Goal: Check status: Check status

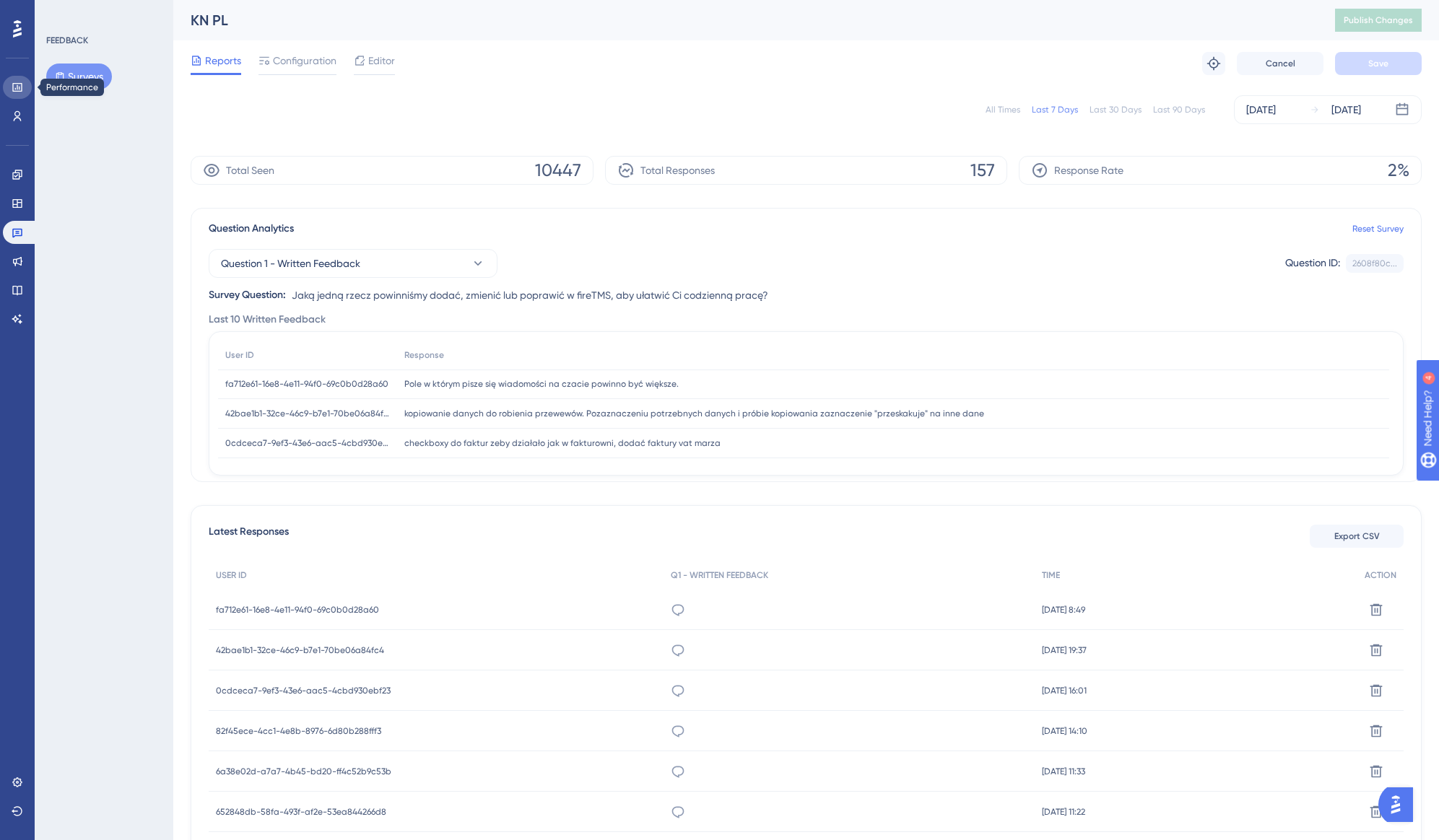
click at [22, 92] on icon at bounding box center [16, 87] width 11 height 11
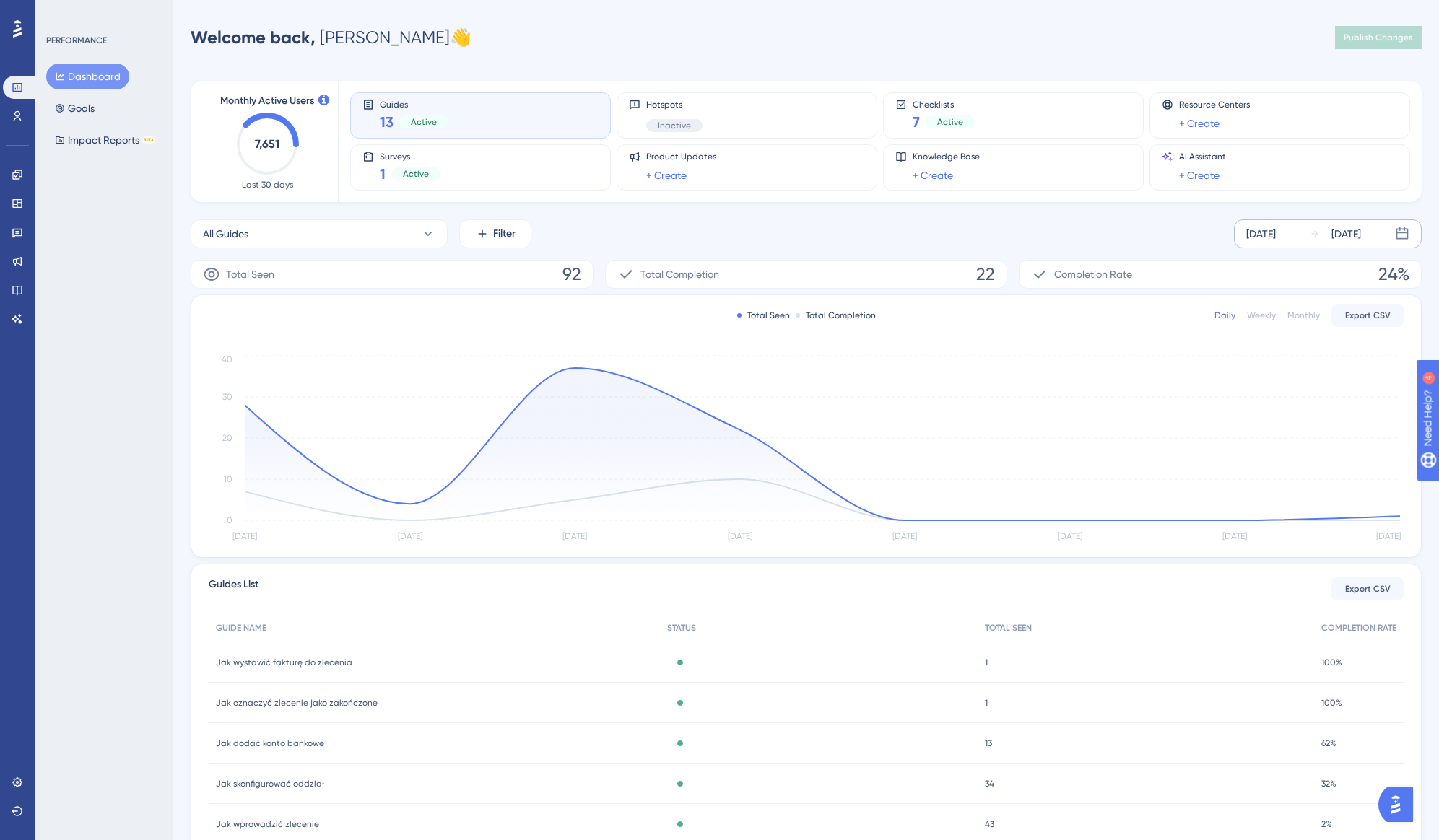
click at [1309, 236] on div "[DATE] [DATE]" at bounding box center [1328, 233] width 188 height 29
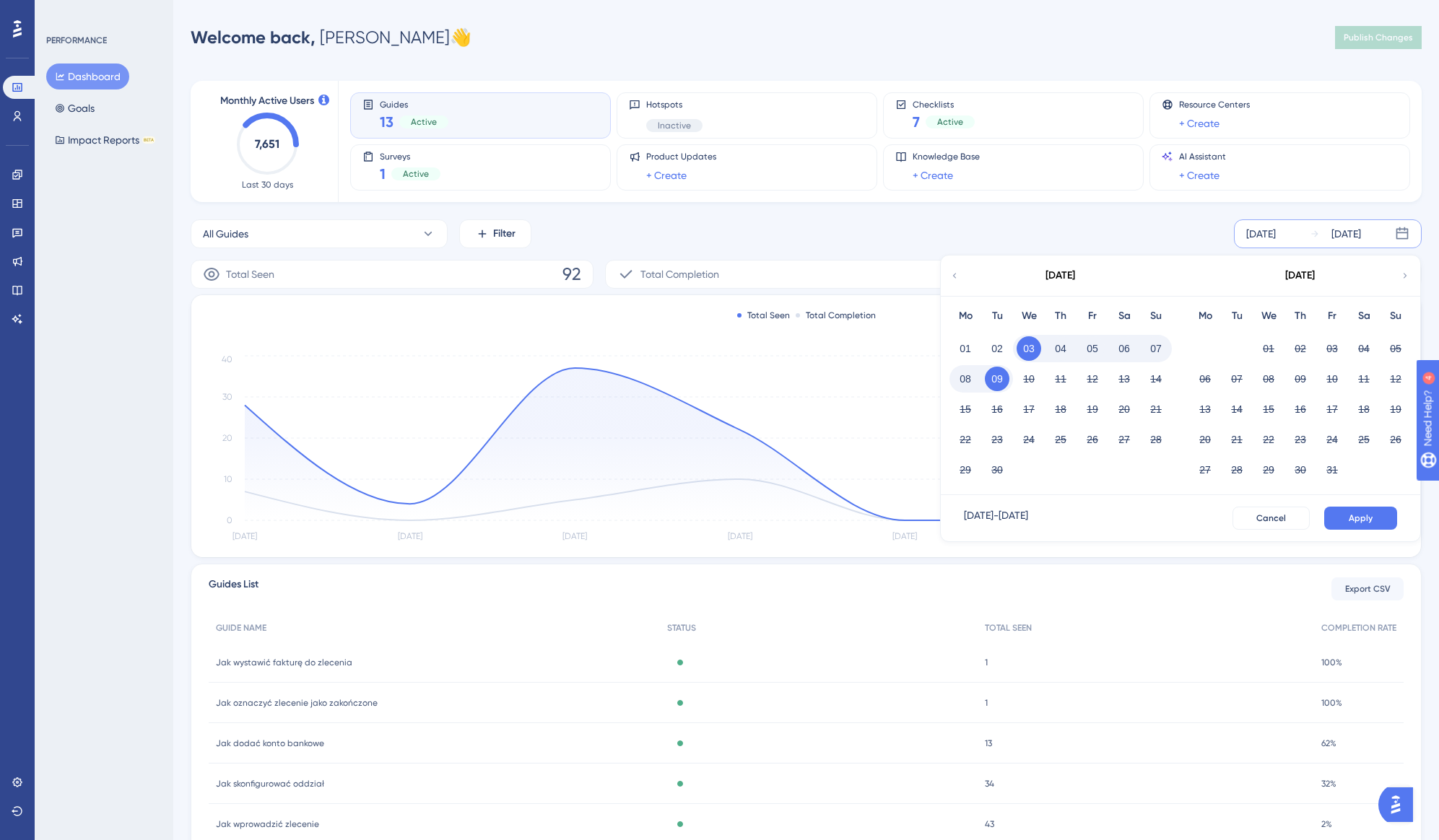
click at [955, 279] on icon at bounding box center [955, 275] width 10 height 13
click at [952, 279] on icon at bounding box center [955, 275] width 10 height 13
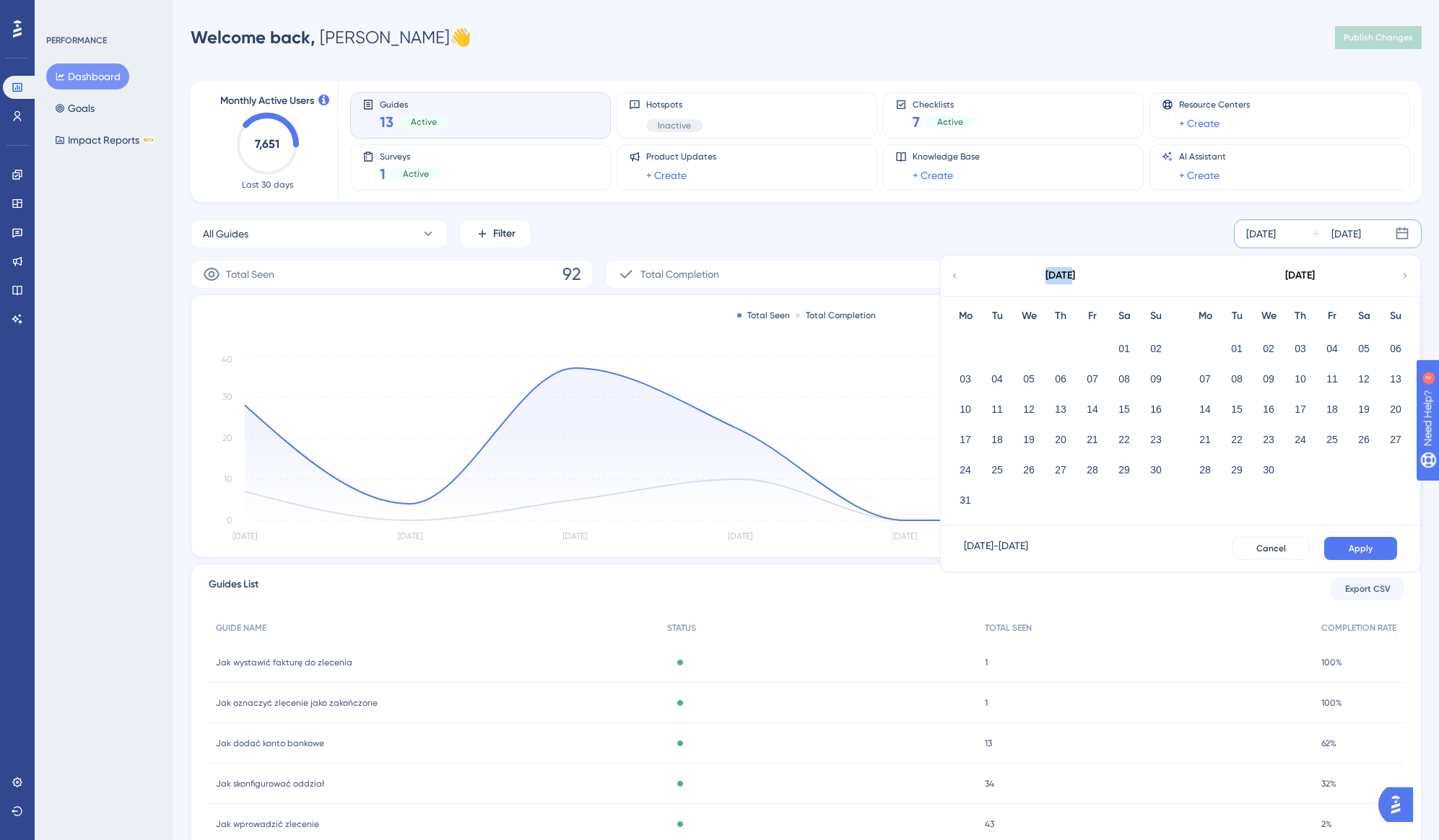
click at [952, 279] on icon at bounding box center [955, 275] width 10 height 13
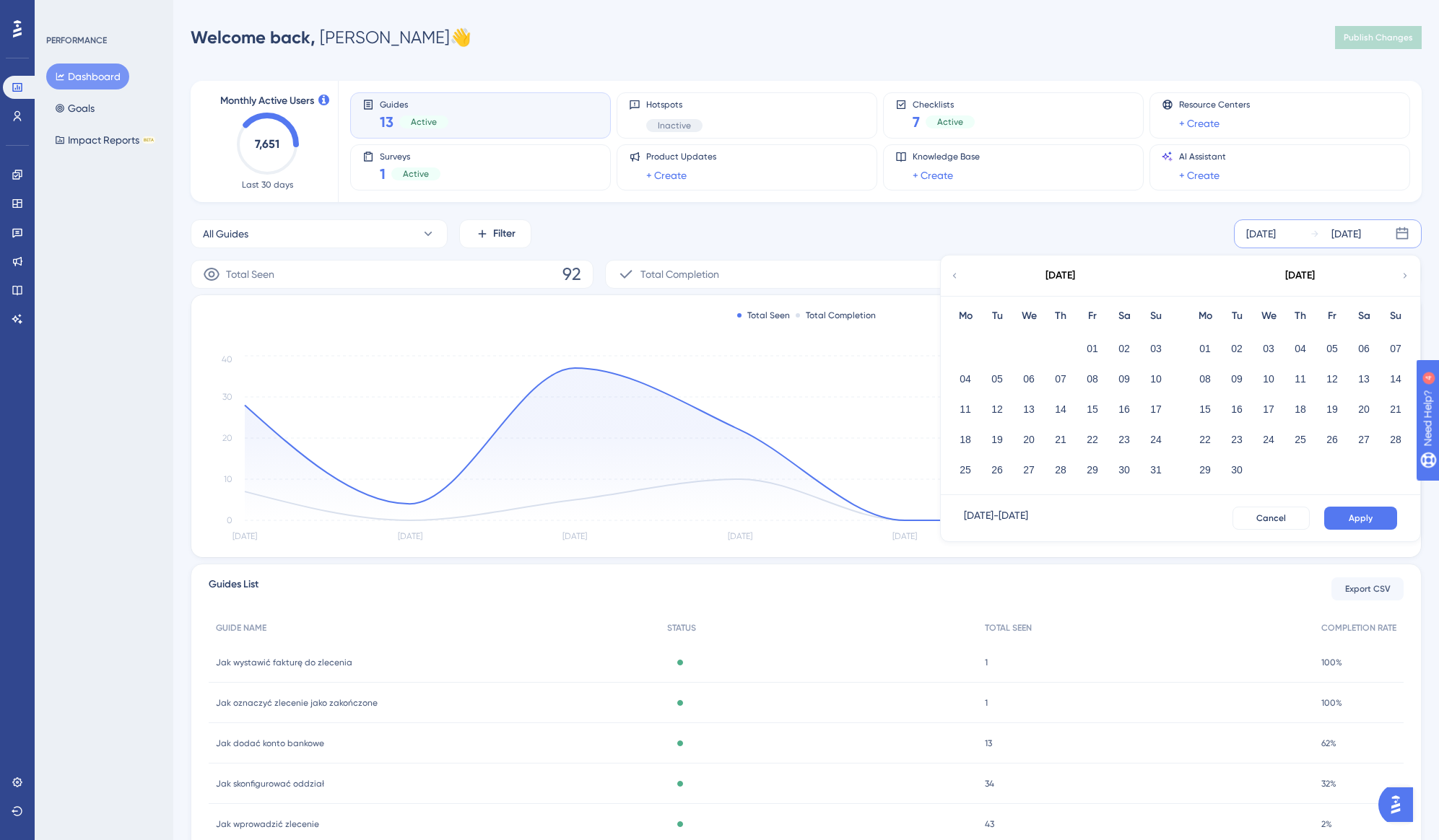
click at [952, 279] on icon at bounding box center [955, 275] width 10 height 13
click at [1403, 277] on icon at bounding box center [1405, 275] width 10 height 13
click at [962, 345] on button "01" at bounding box center [965, 349] width 25 height 25
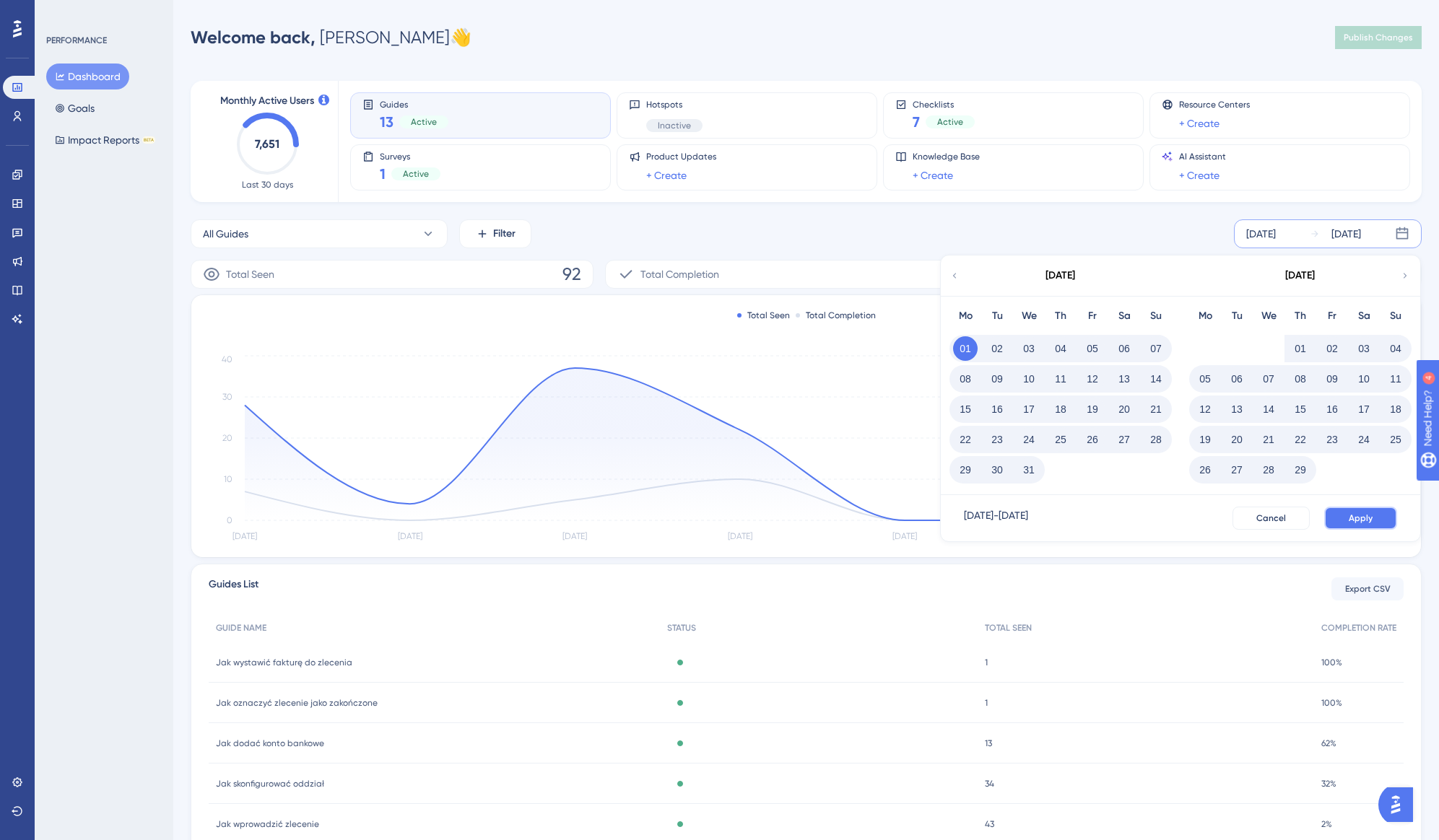
click at [1364, 512] on span "Apply" at bounding box center [1361, 518] width 24 height 11
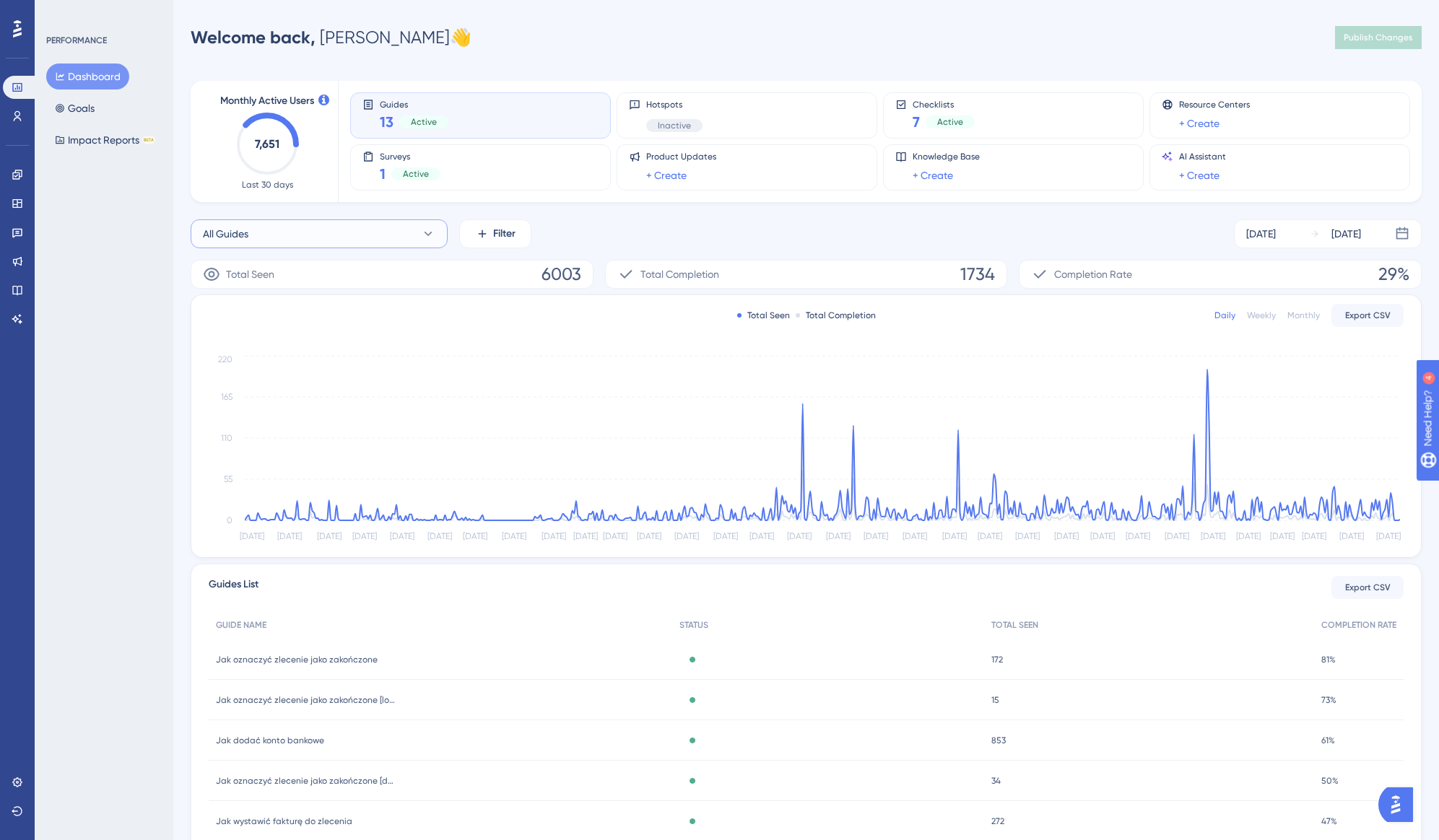
click at [424, 233] on icon at bounding box center [428, 233] width 14 height 14
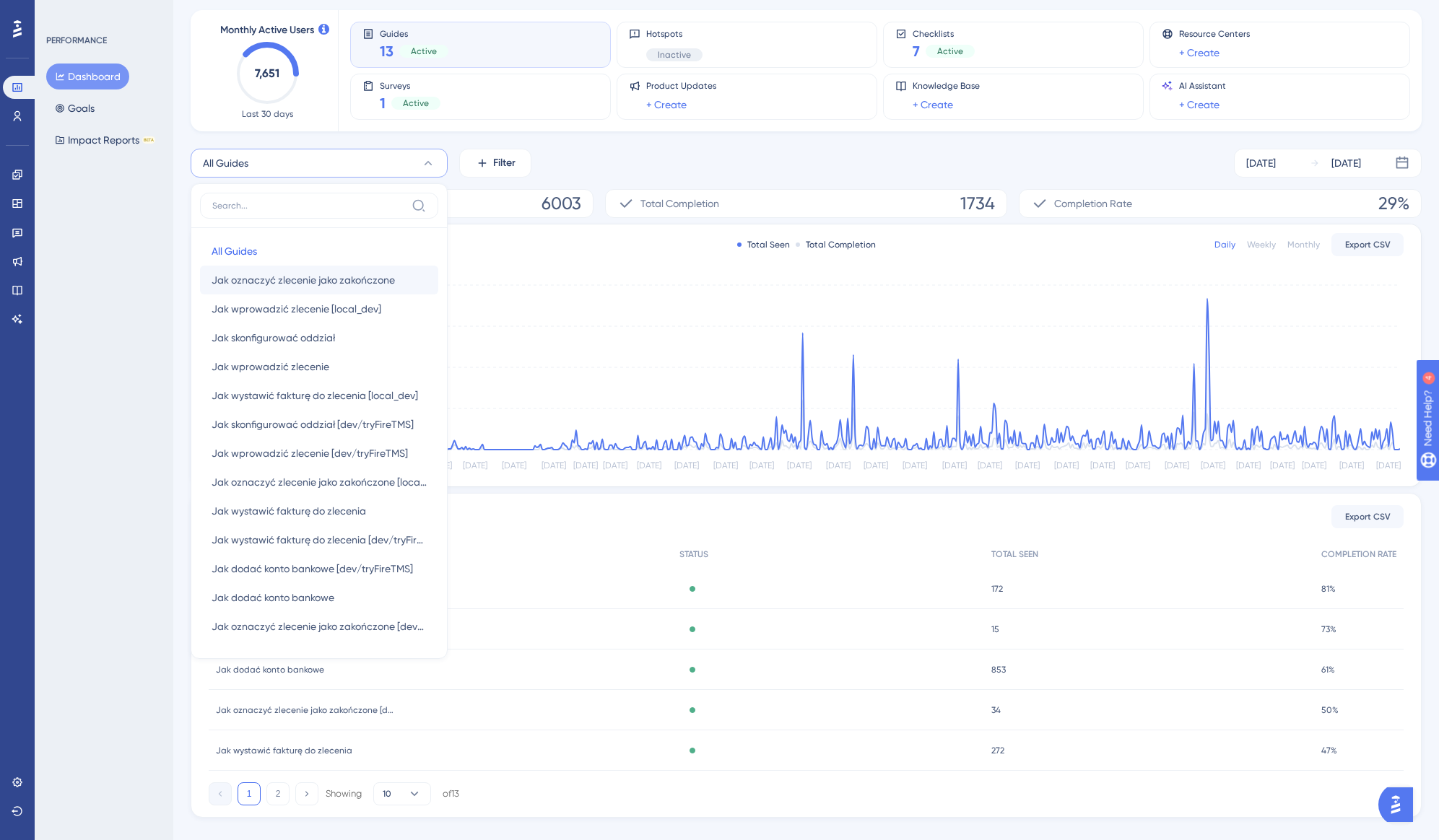
scroll to position [94, 0]
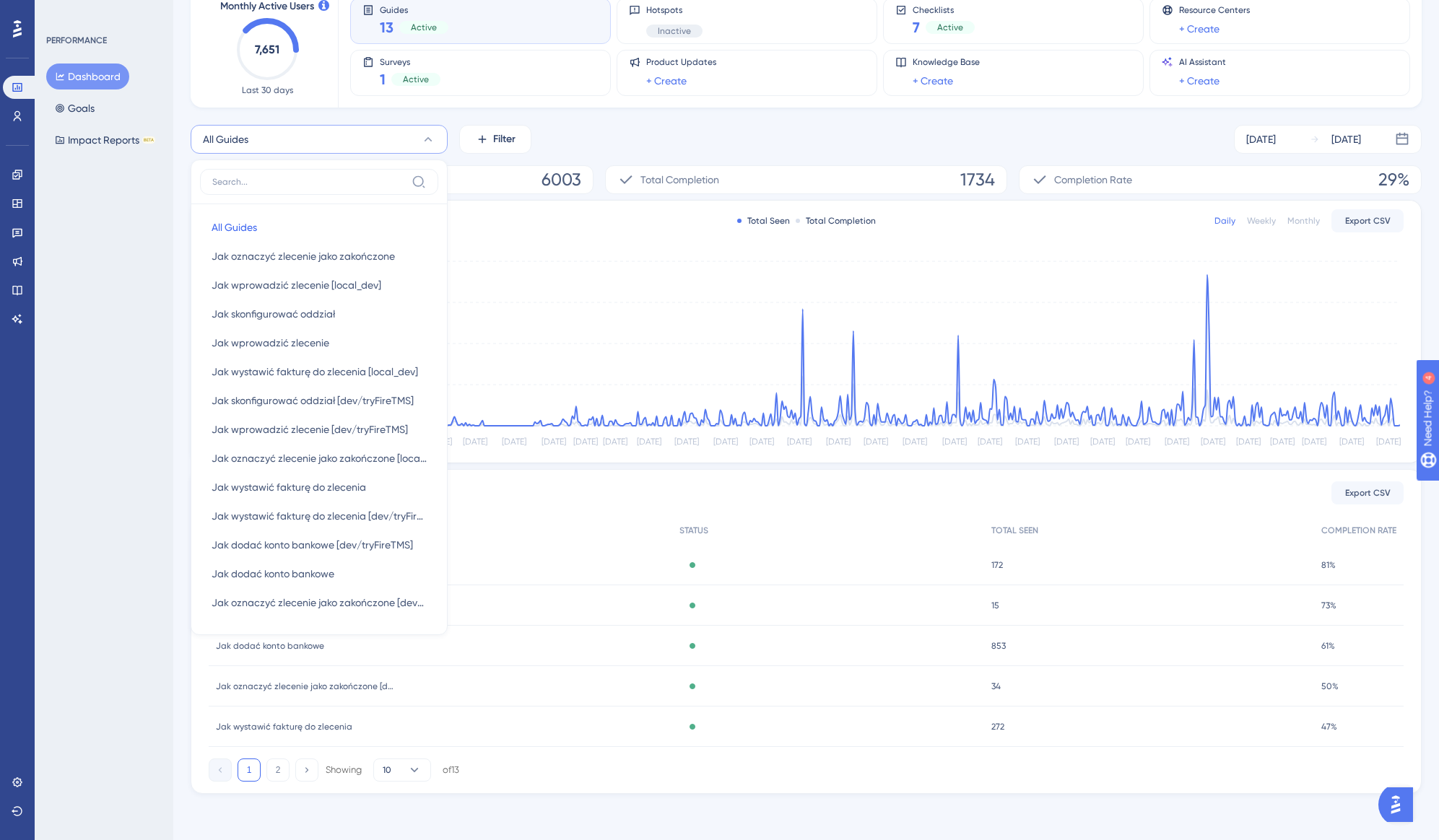
click at [125, 270] on div "PERFORMANCE Dashboard Goals Impact Reports BETA" at bounding box center [103, 420] width 138 height 840
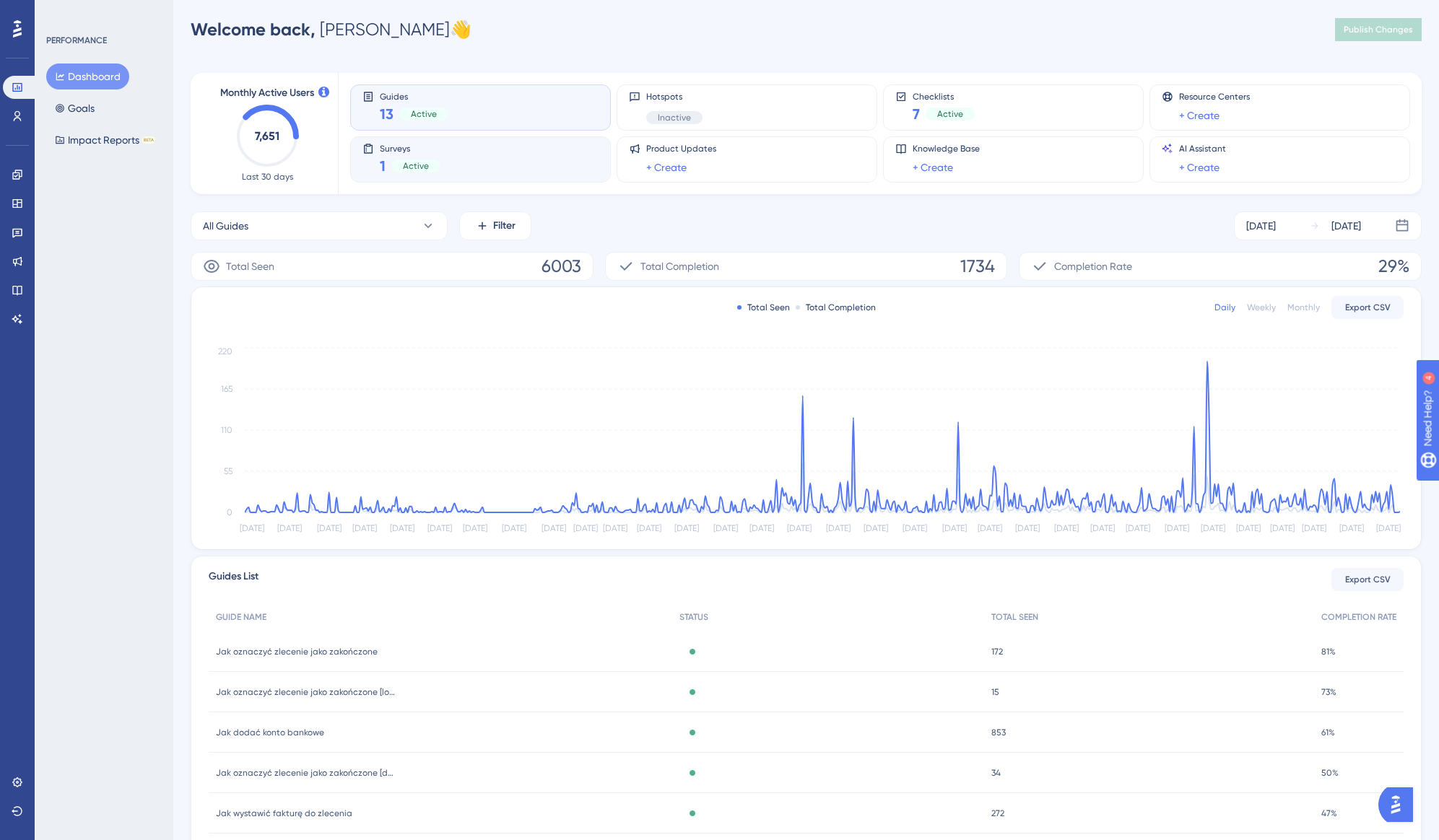
scroll to position [0, 0]
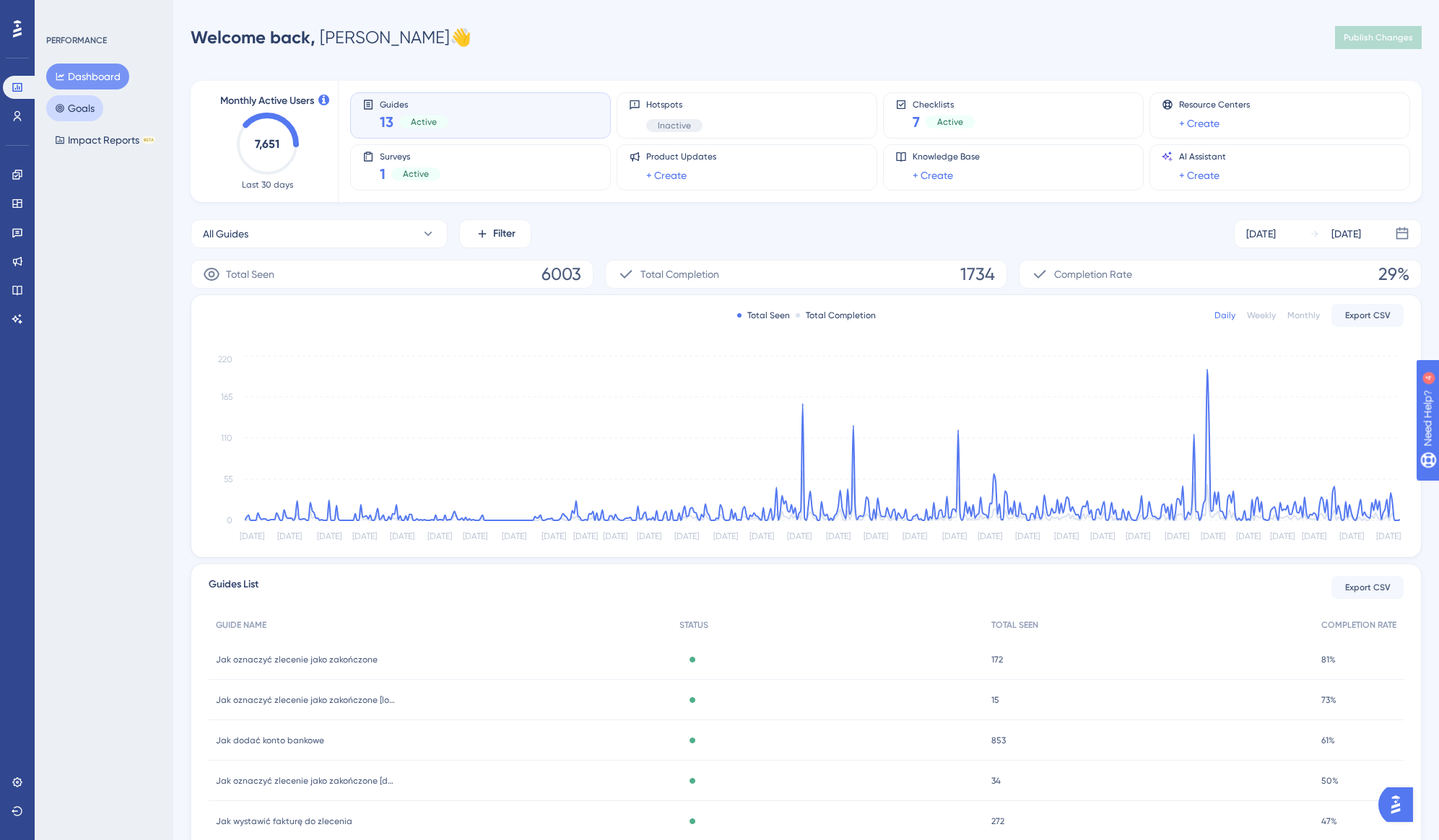
click at [92, 99] on button "Goals" at bounding box center [75, 108] width 57 height 26
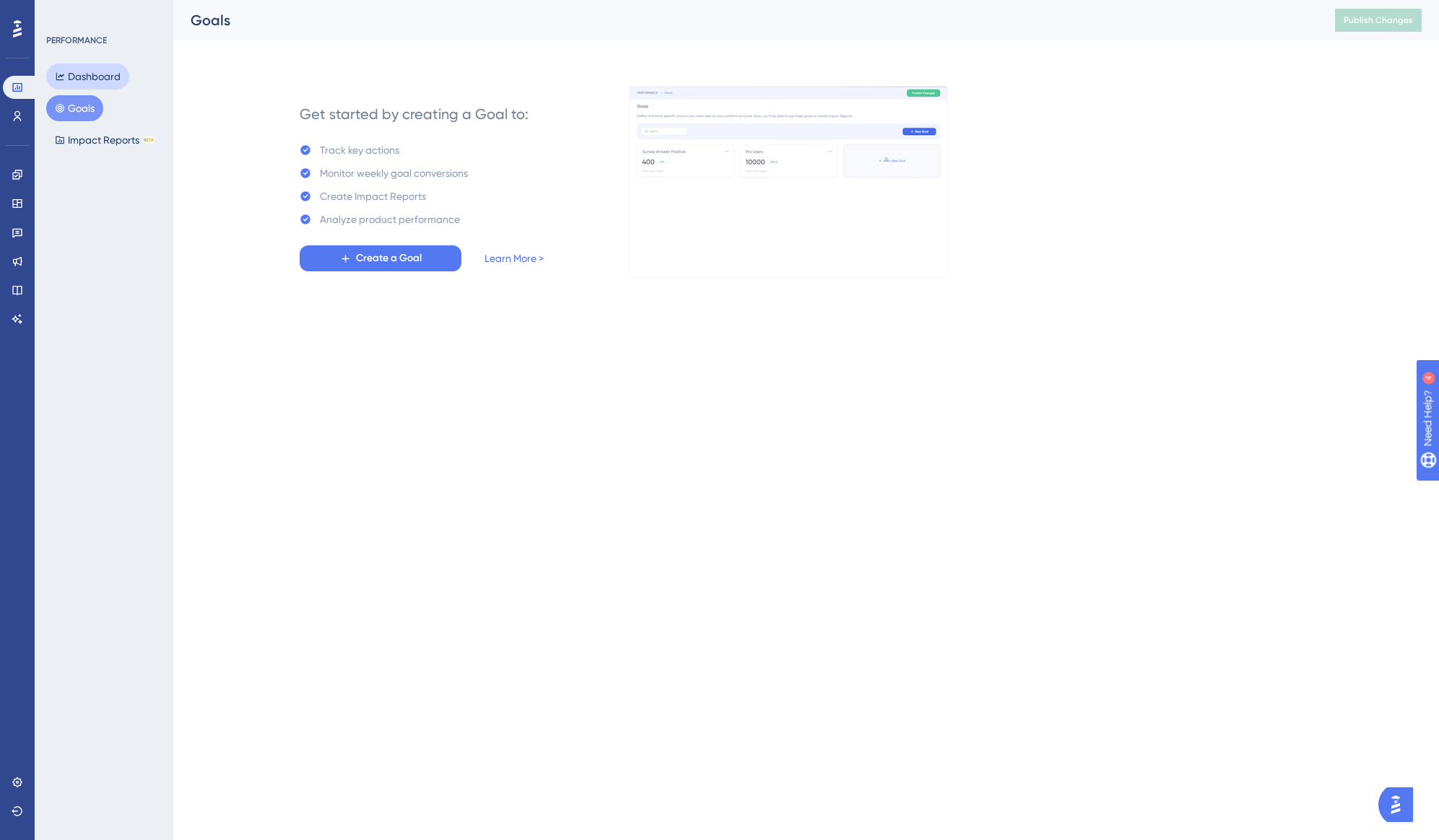
drag, startPoint x: 100, startPoint y: 79, endPoint x: 99, endPoint y: 117, distance: 38.0
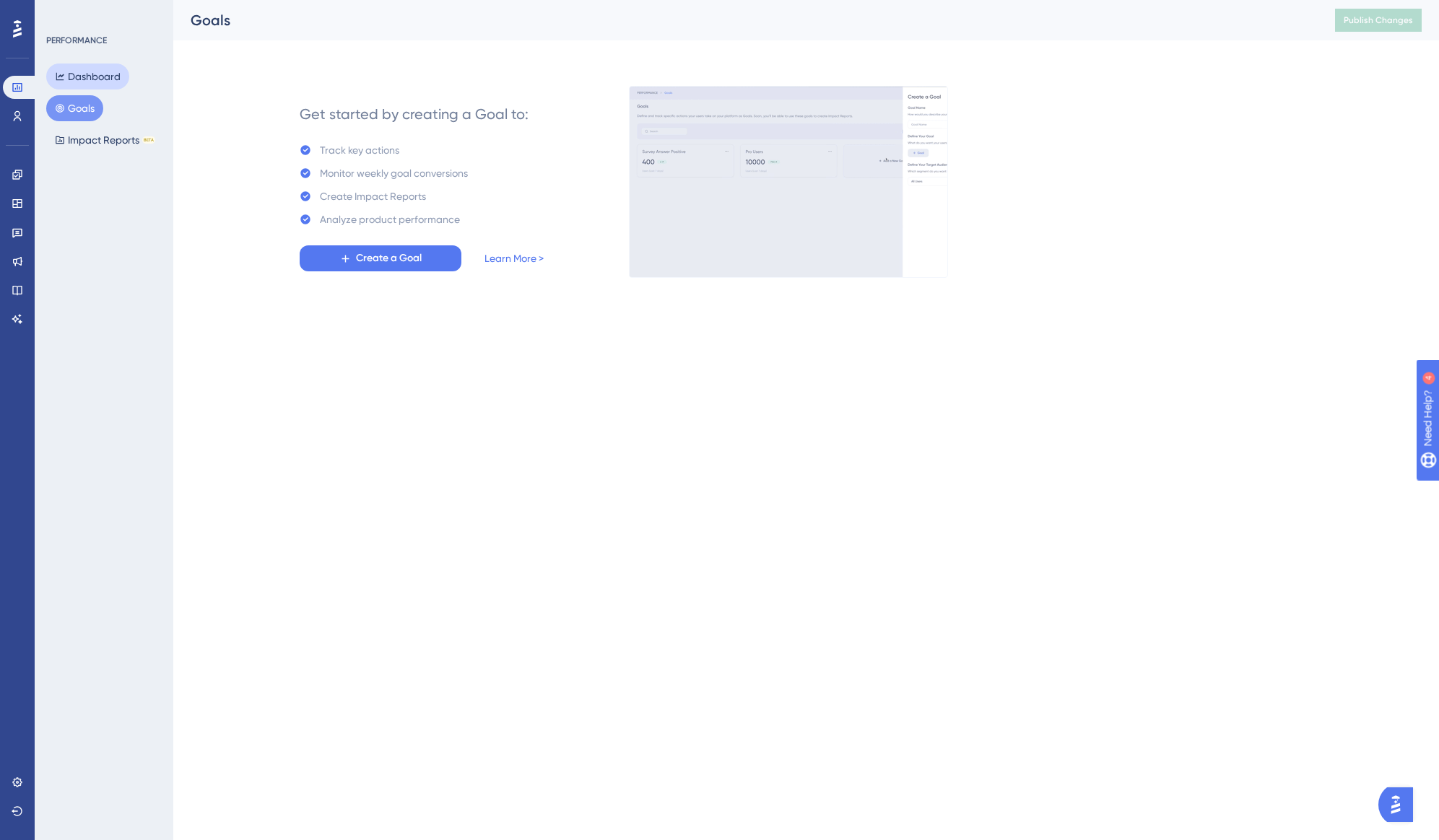
click at [101, 79] on button "Dashboard" at bounding box center [88, 76] width 83 height 26
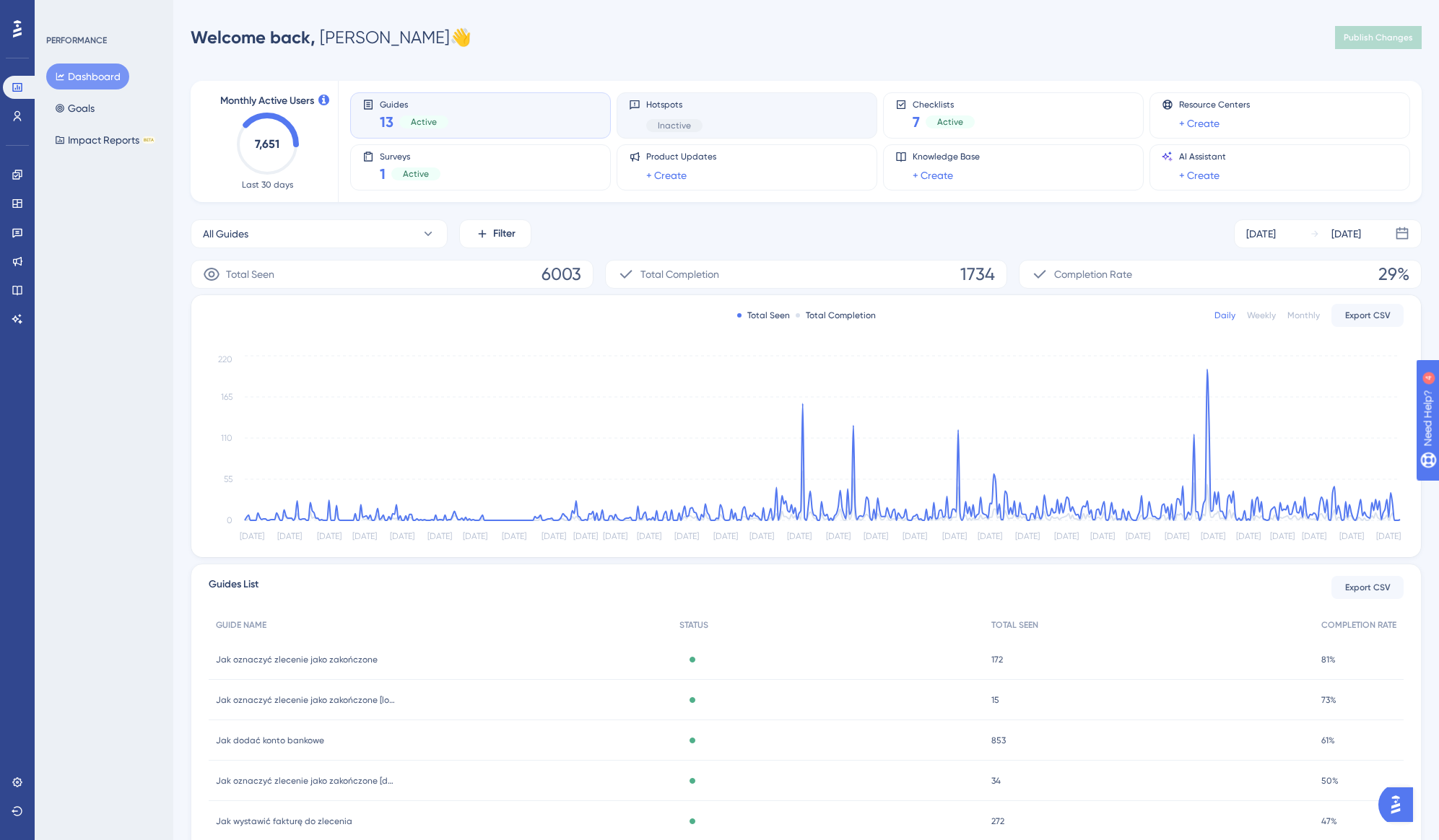
click at [749, 115] on div "Hotspots Inactive" at bounding box center [748, 115] width 236 height 33
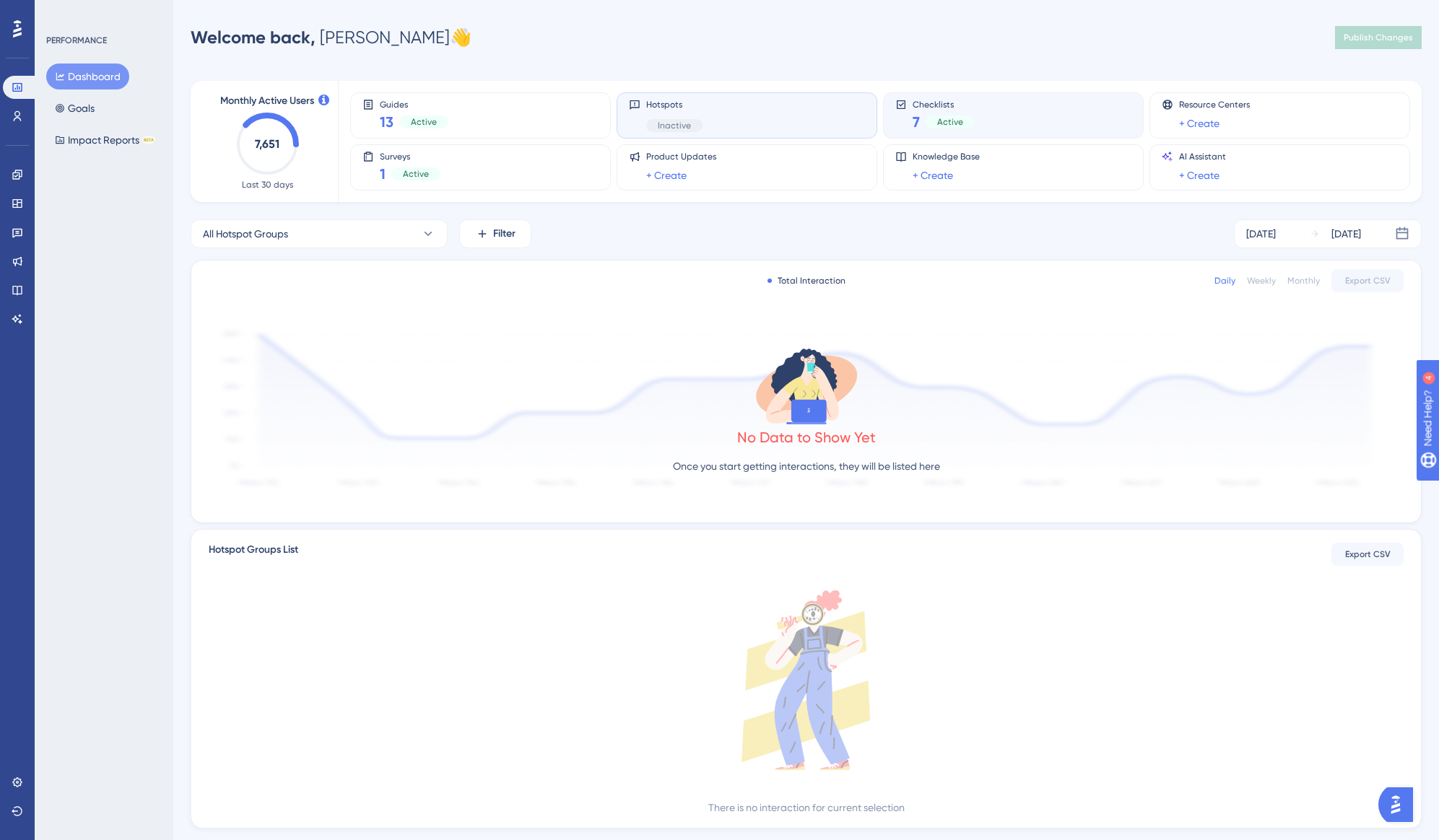
click at [1023, 114] on div "Checklists 7 Active" at bounding box center [1014, 115] width 236 height 33
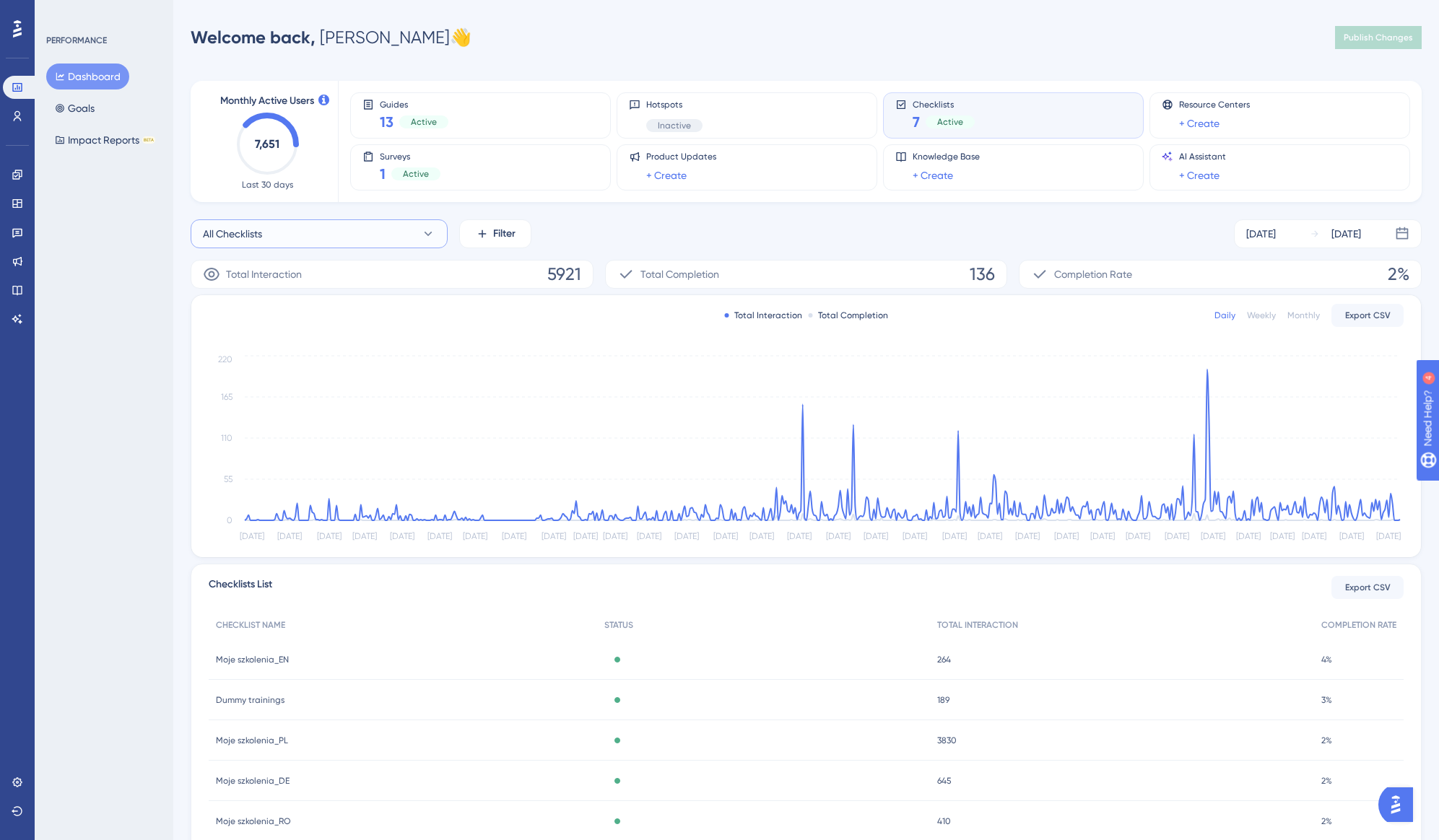
click at [420, 234] on button "All Checklists" at bounding box center [320, 233] width 257 height 29
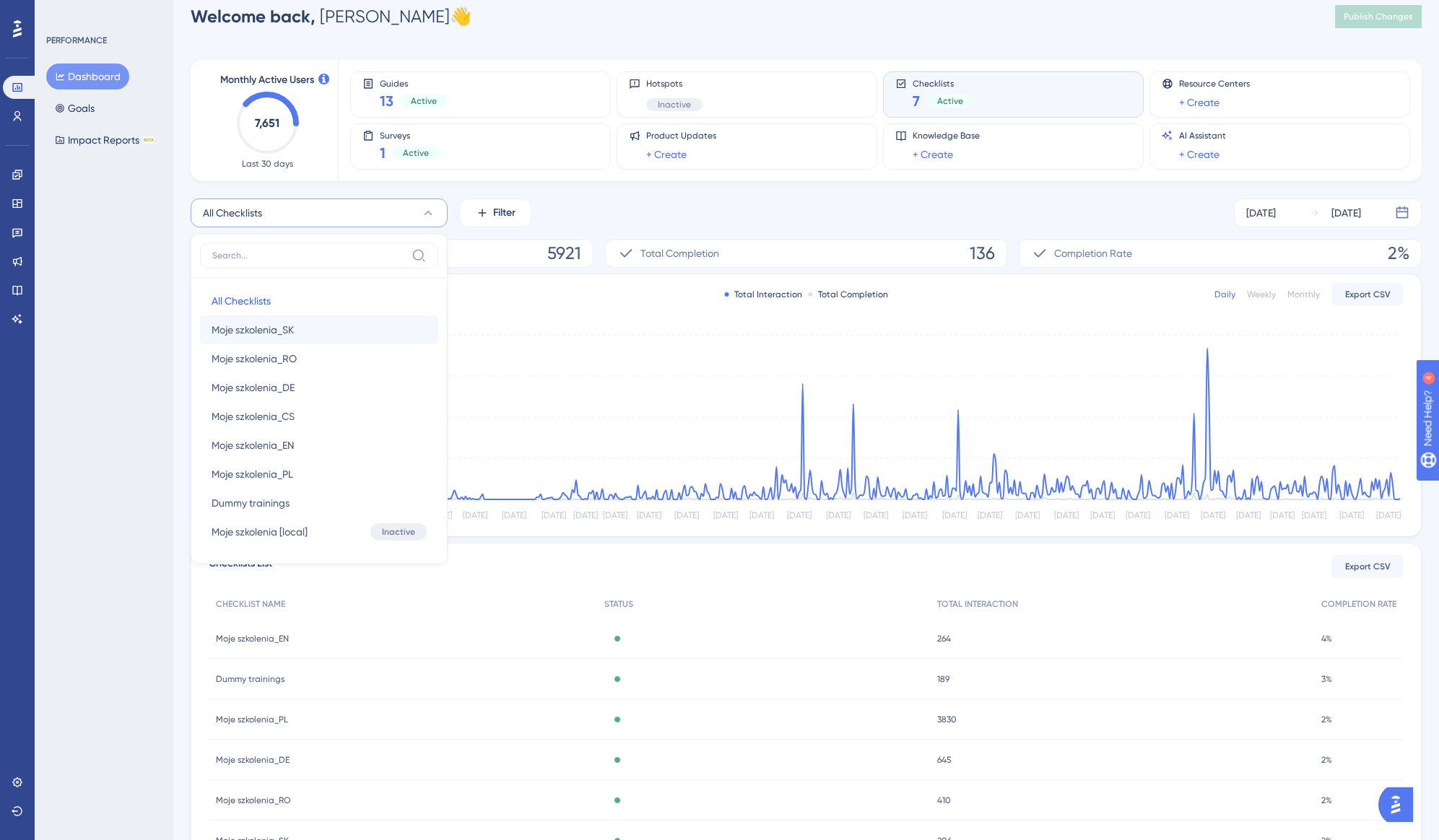
scroll to position [48, 0]
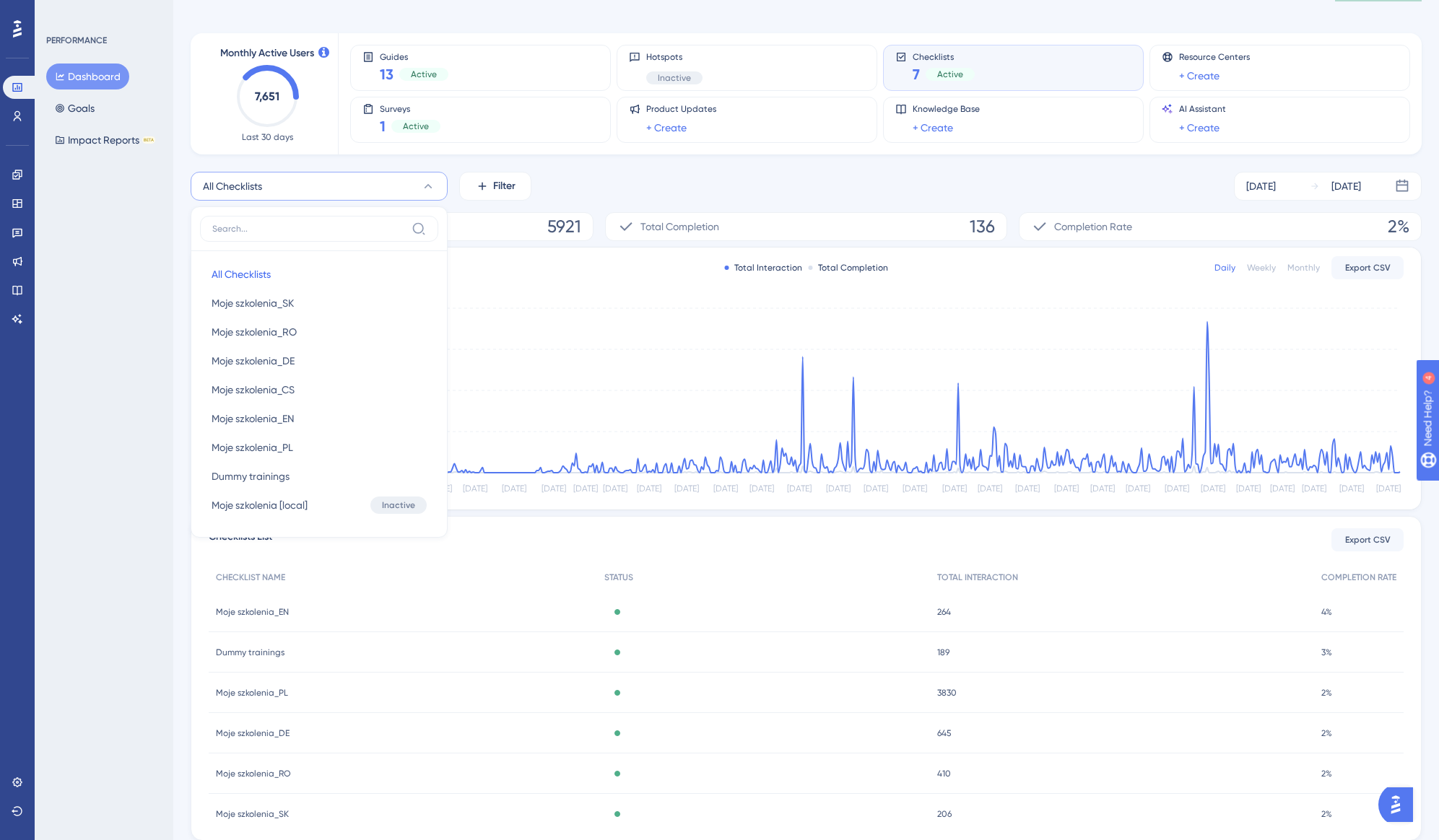
click at [123, 313] on div "PERFORMANCE Dashboard Goals Impact Reports BETA" at bounding box center [103, 420] width 138 height 840
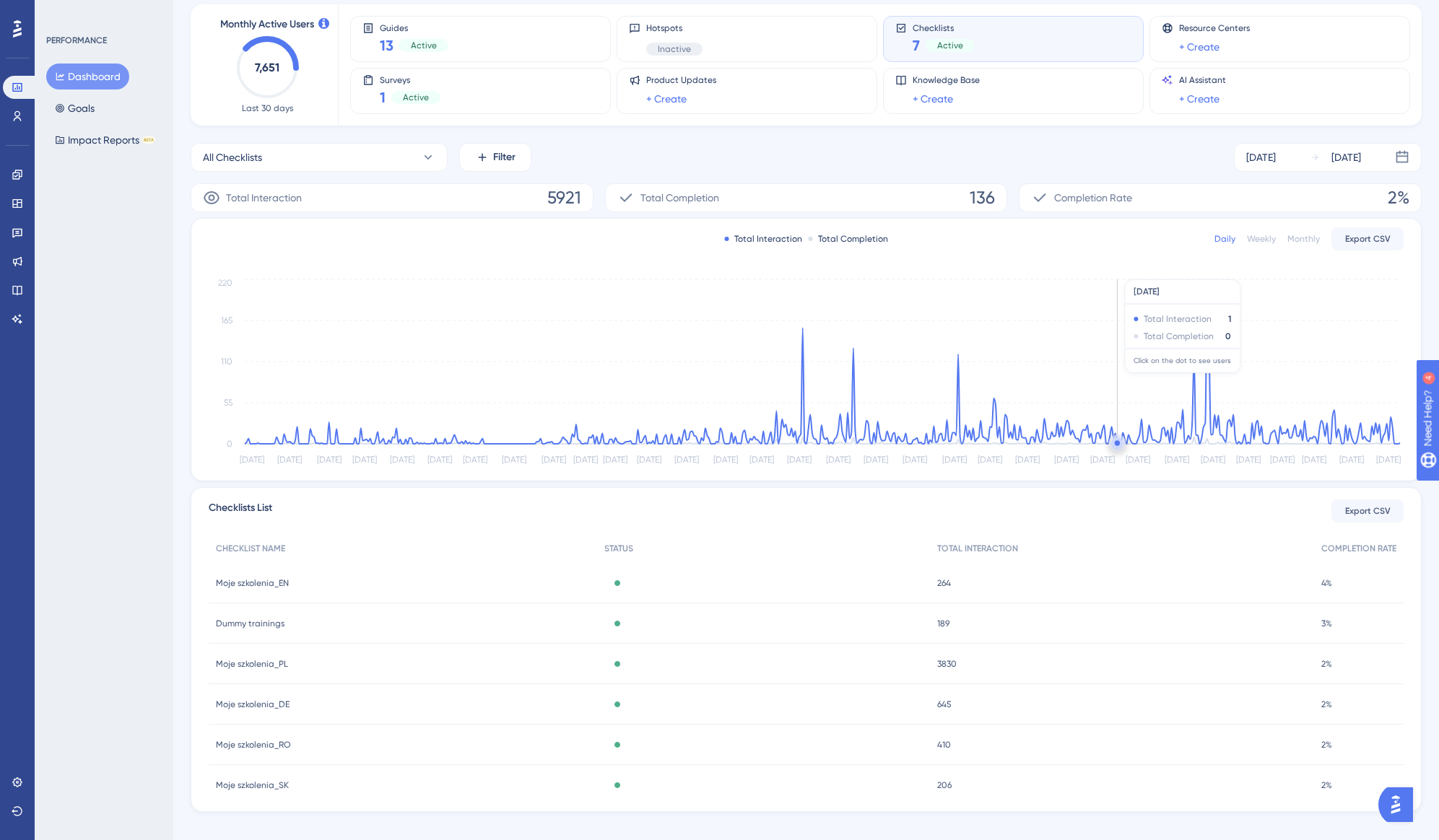
scroll to position [0, 0]
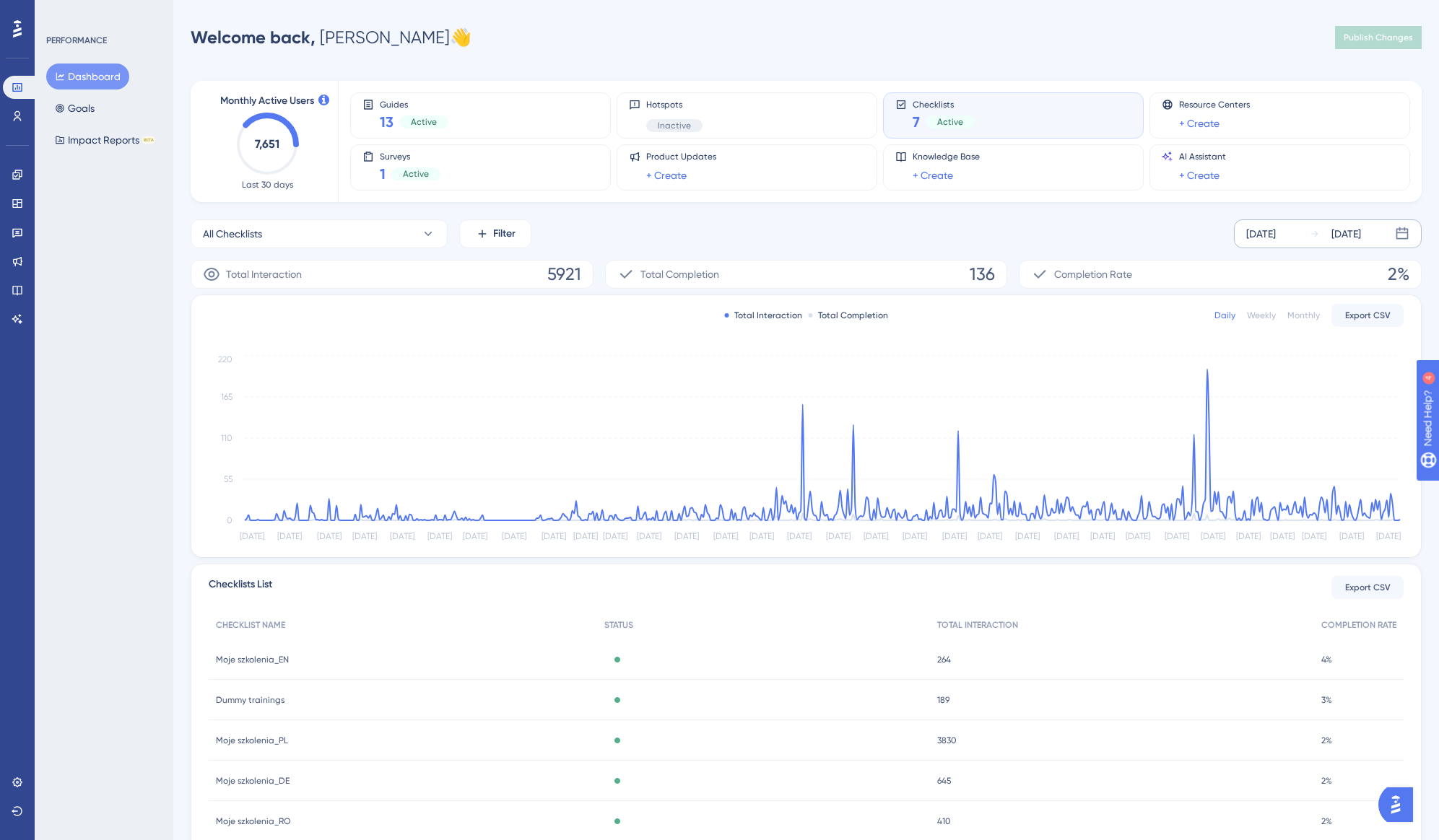
click at [1302, 233] on div "[DATE] [DATE]" at bounding box center [1328, 233] width 188 height 29
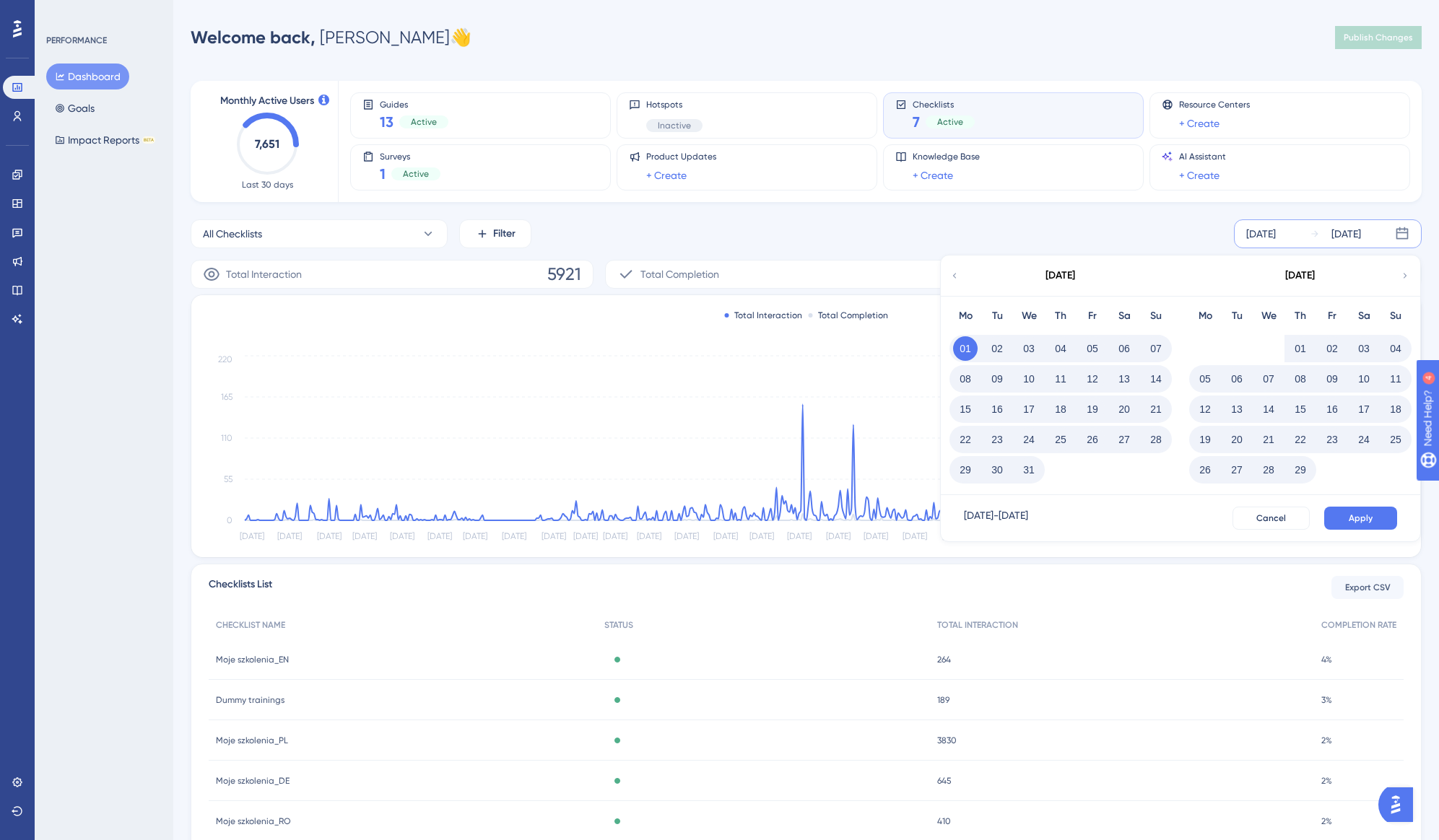
click at [1393, 274] on div "[DATE]" at bounding box center [1300, 276] width 238 height 40
click at [1400, 273] on icon at bounding box center [1405, 275] width 10 height 13
click at [1401, 273] on icon at bounding box center [1405, 275] width 10 height 13
click at [1296, 344] on button "01" at bounding box center [1301, 349] width 25 height 25
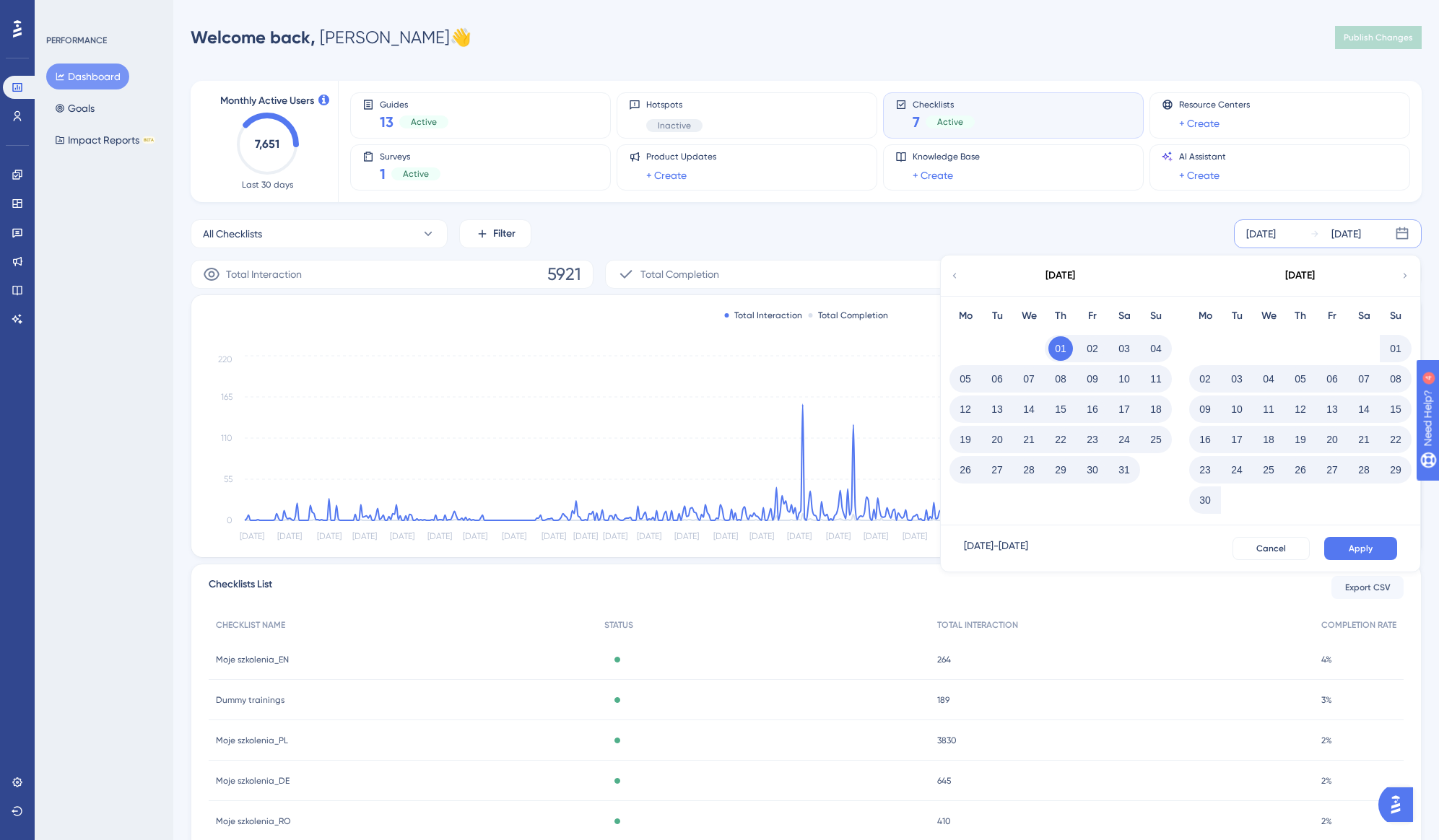
click at [1359, 232] on div "[DATE]" at bounding box center [1347, 233] width 30 height 17
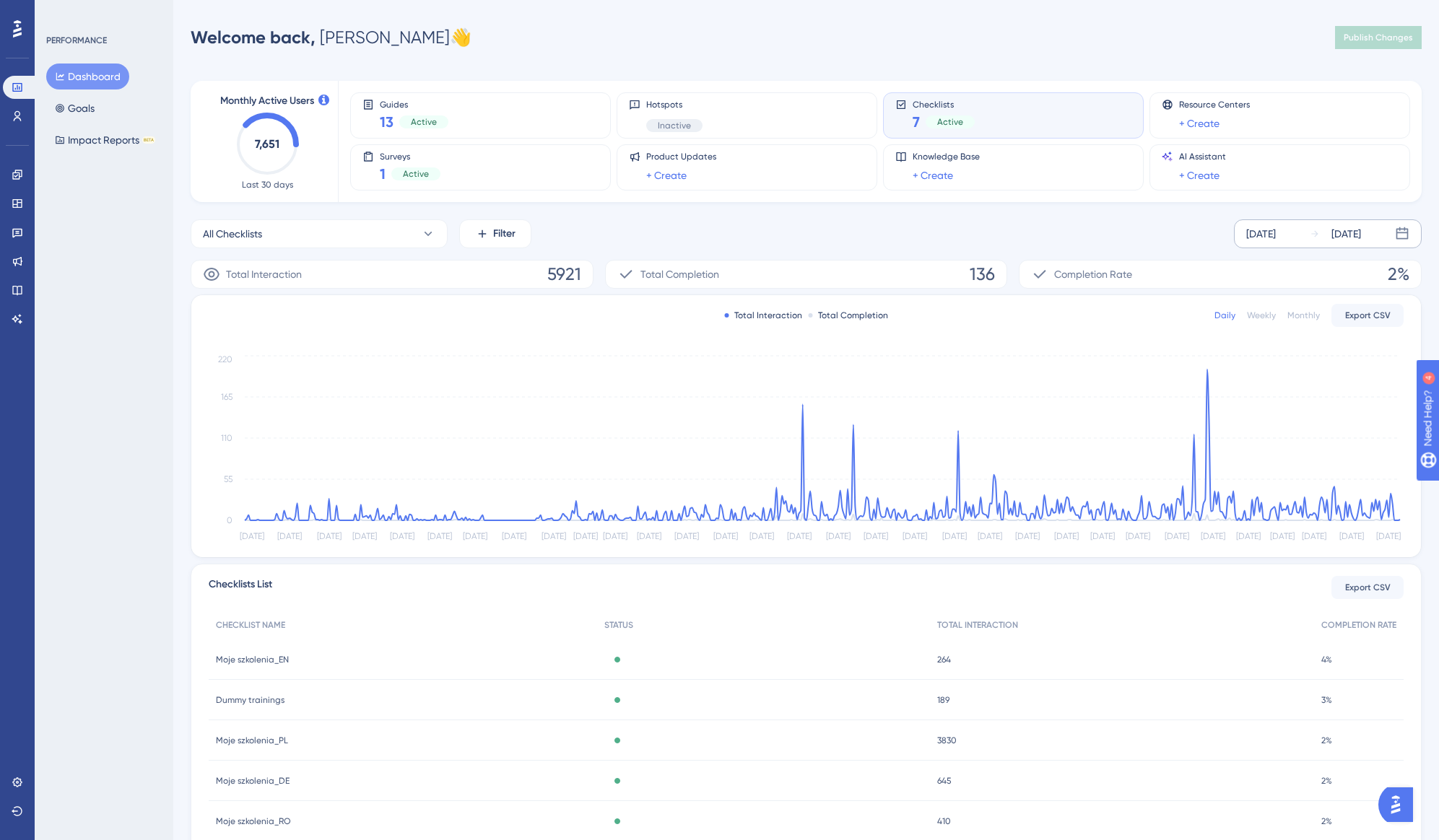
click at [1357, 239] on div "[DATE]" at bounding box center [1347, 233] width 30 height 17
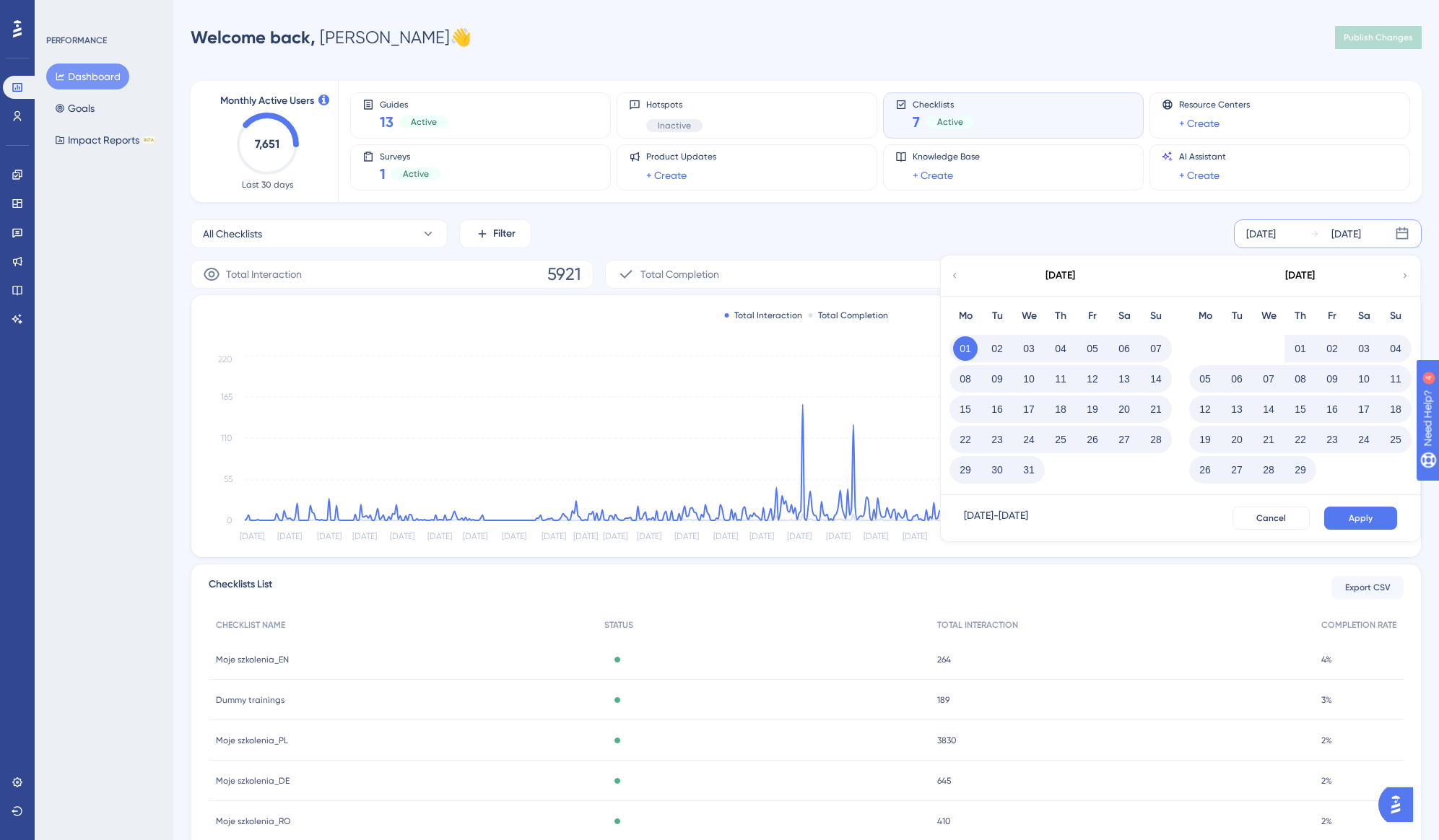
click at [1361, 236] on div "[DATE]" at bounding box center [1347, 233] width 30 height 17
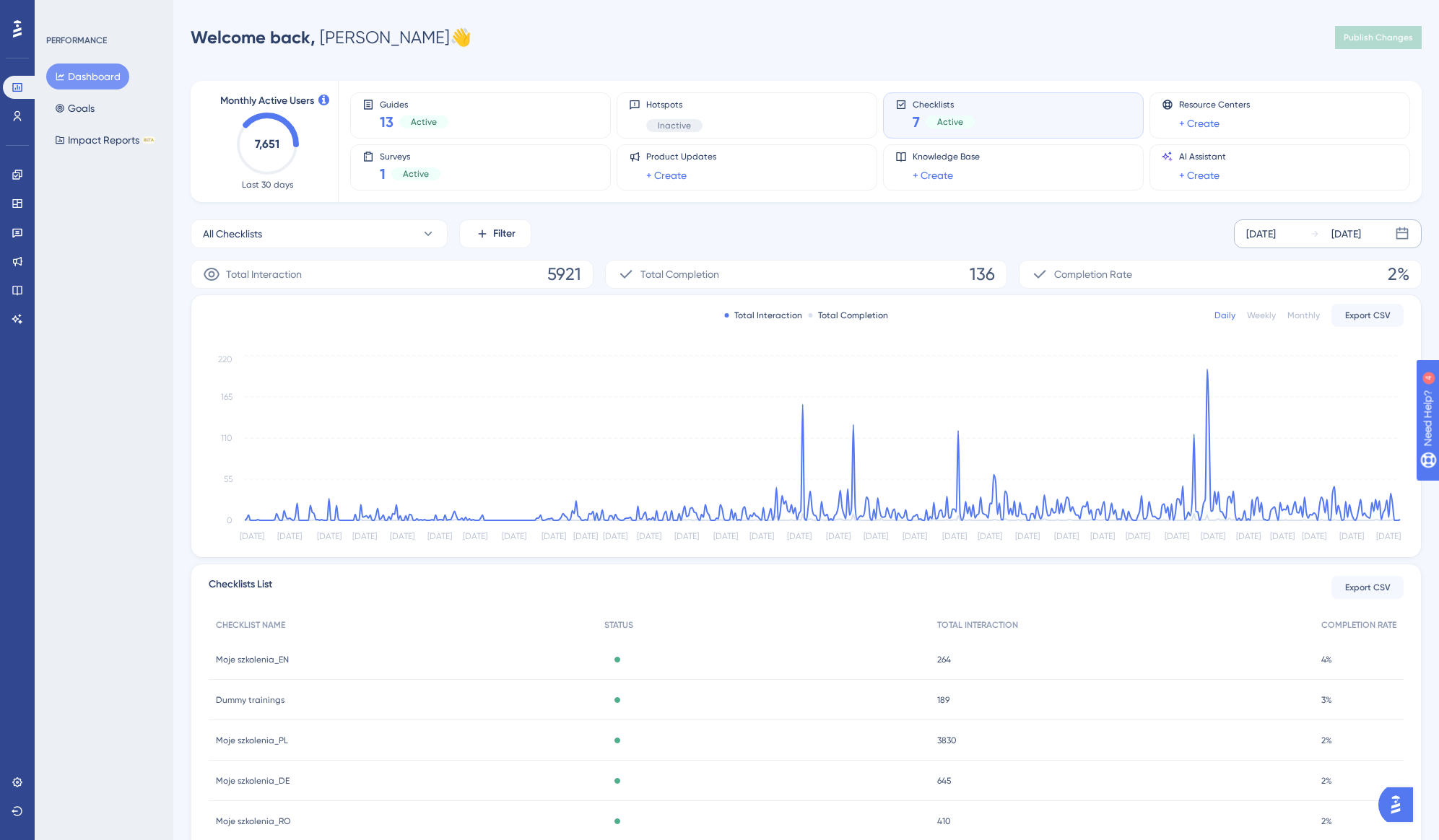
click at [1361, 233] on div "[DATE]" at bounding box center [1347, 233] width 30 height 17
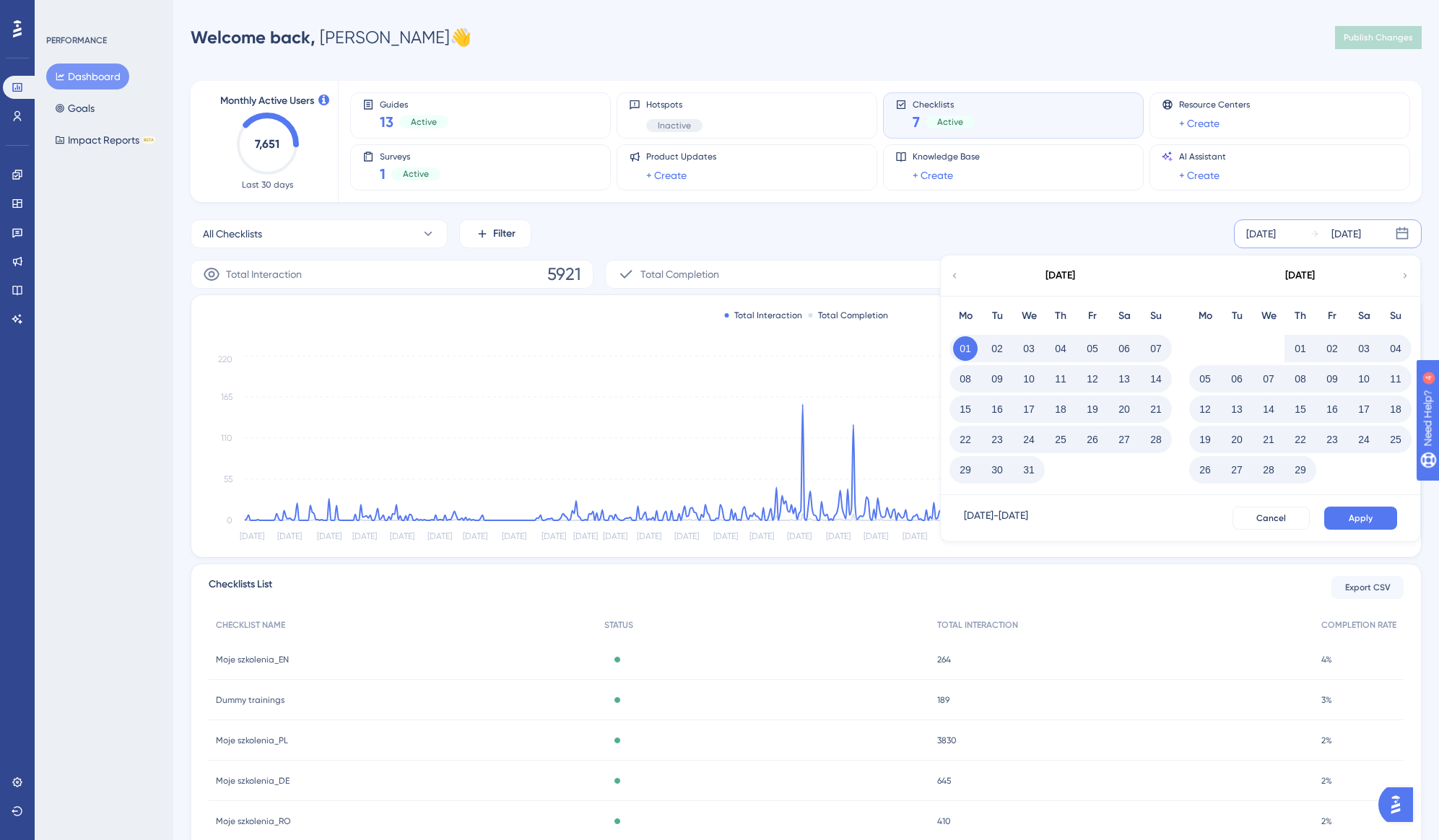
scroll to position [1, 0]
click at [1406, 279] on icon at bounding box center [1405, 275] width 10 height 13
click at [1407, 278] on icon at bounding box center [1405, 275] width 10 height 13
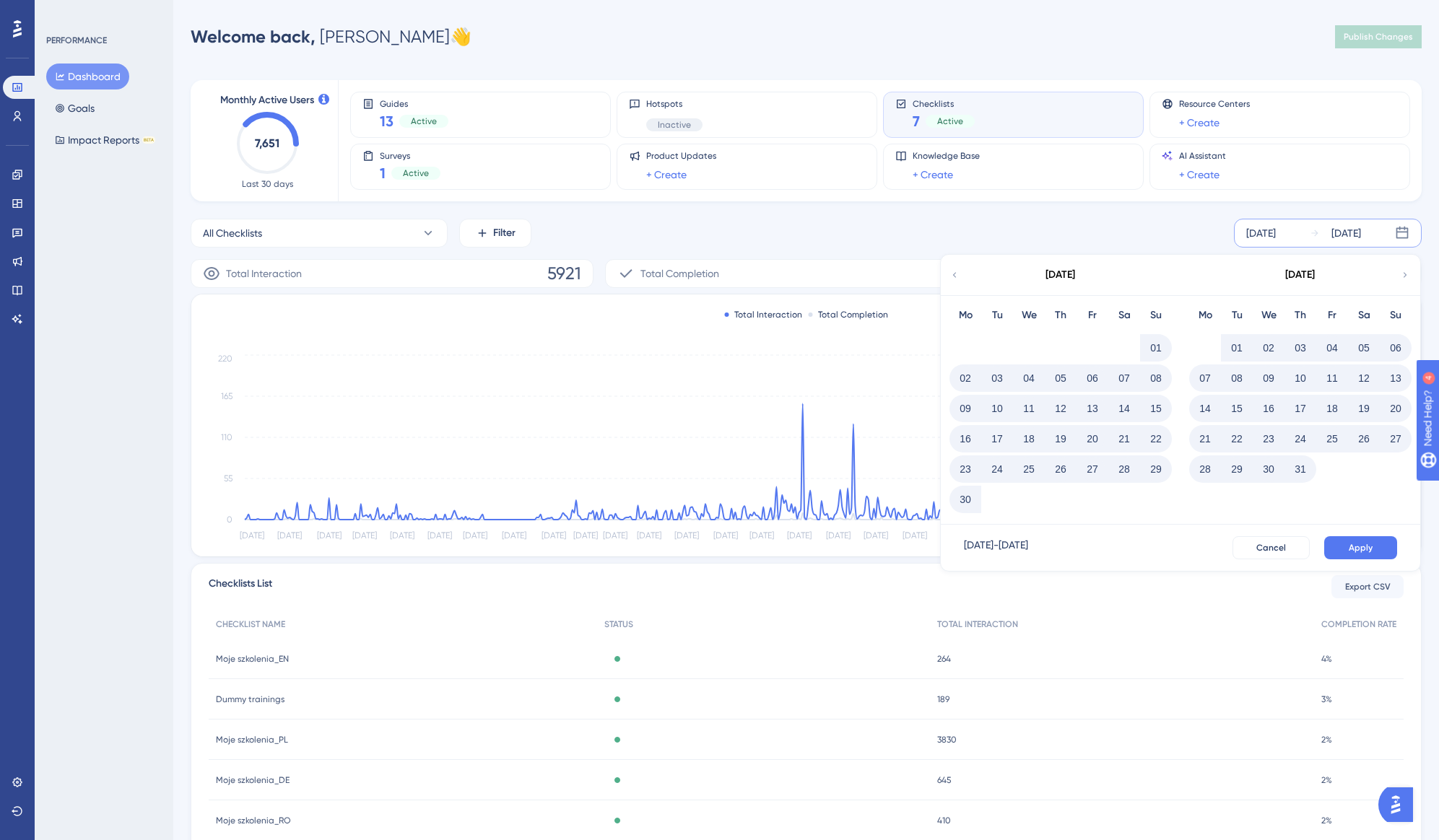
click at [952, 272] on icon at bounding box center [955, 275] width 10 height 13
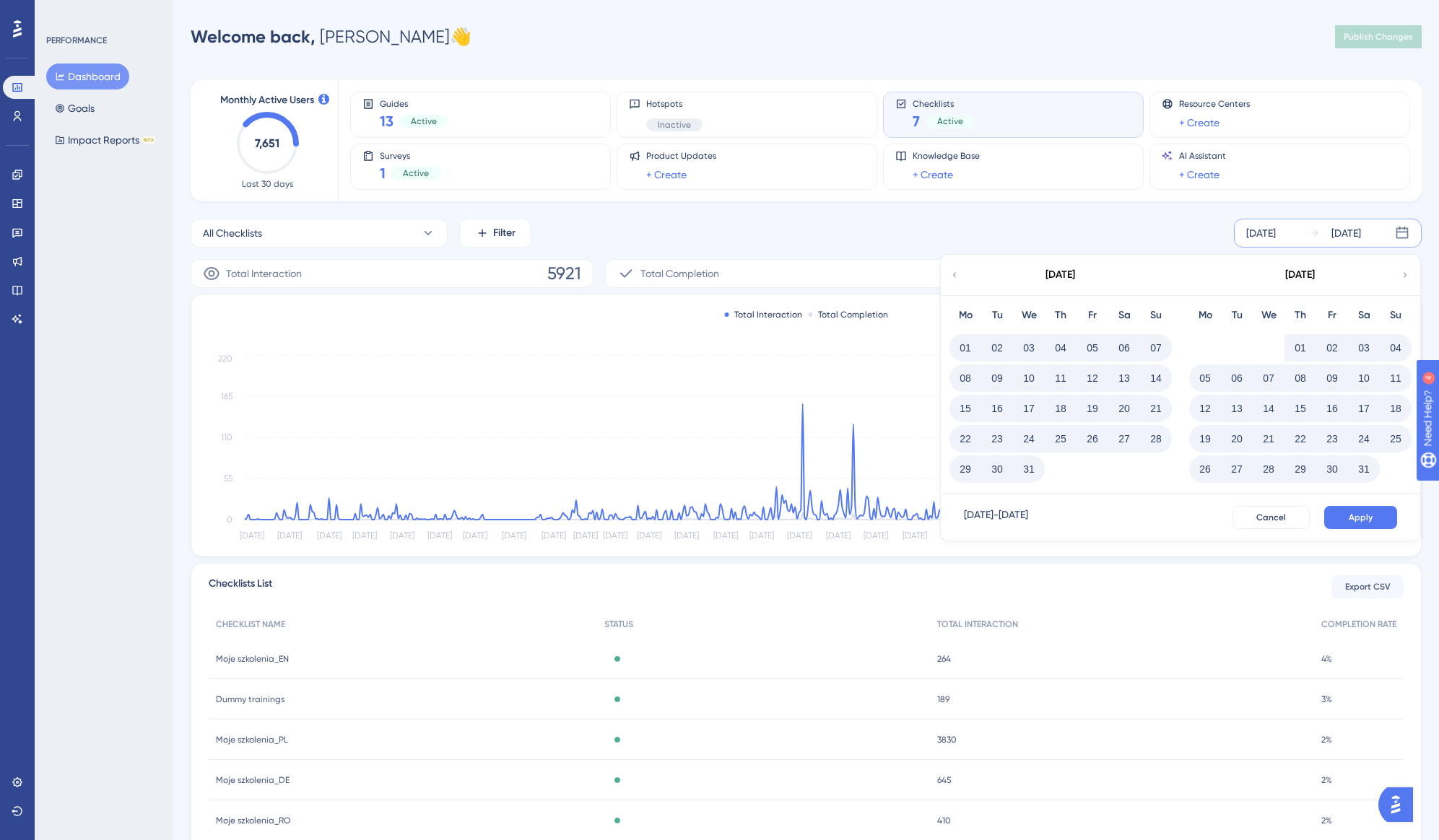
click at [1295, 346] on button "01" at bounding box center [1301, 348] width 25 height 25
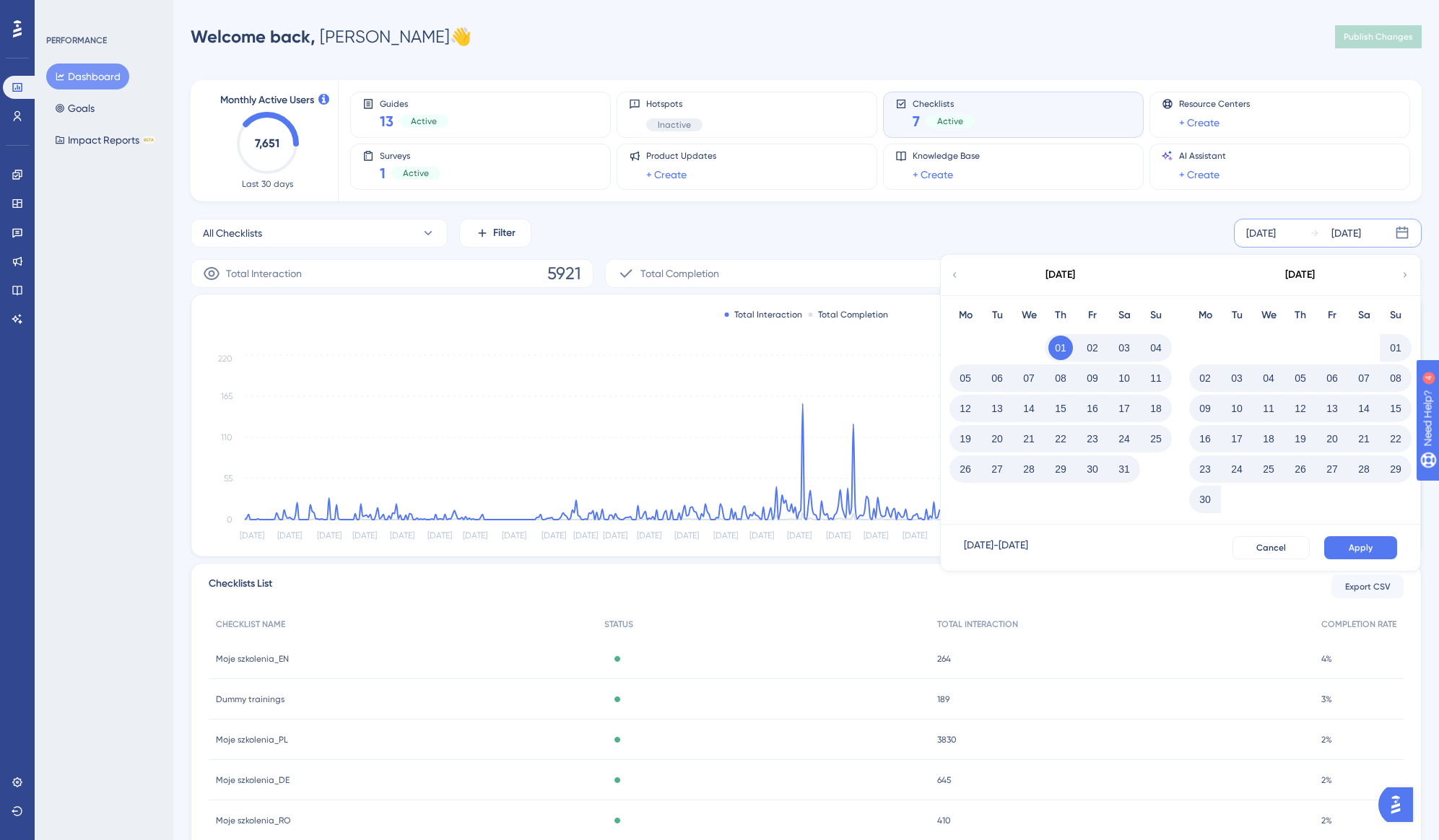
click at [1409, 272] on icon at bounding box center [1405, 275] width 10 height 13
click at [1402, 274] on icon at bounding box center [1405, 275] width 10 height 13
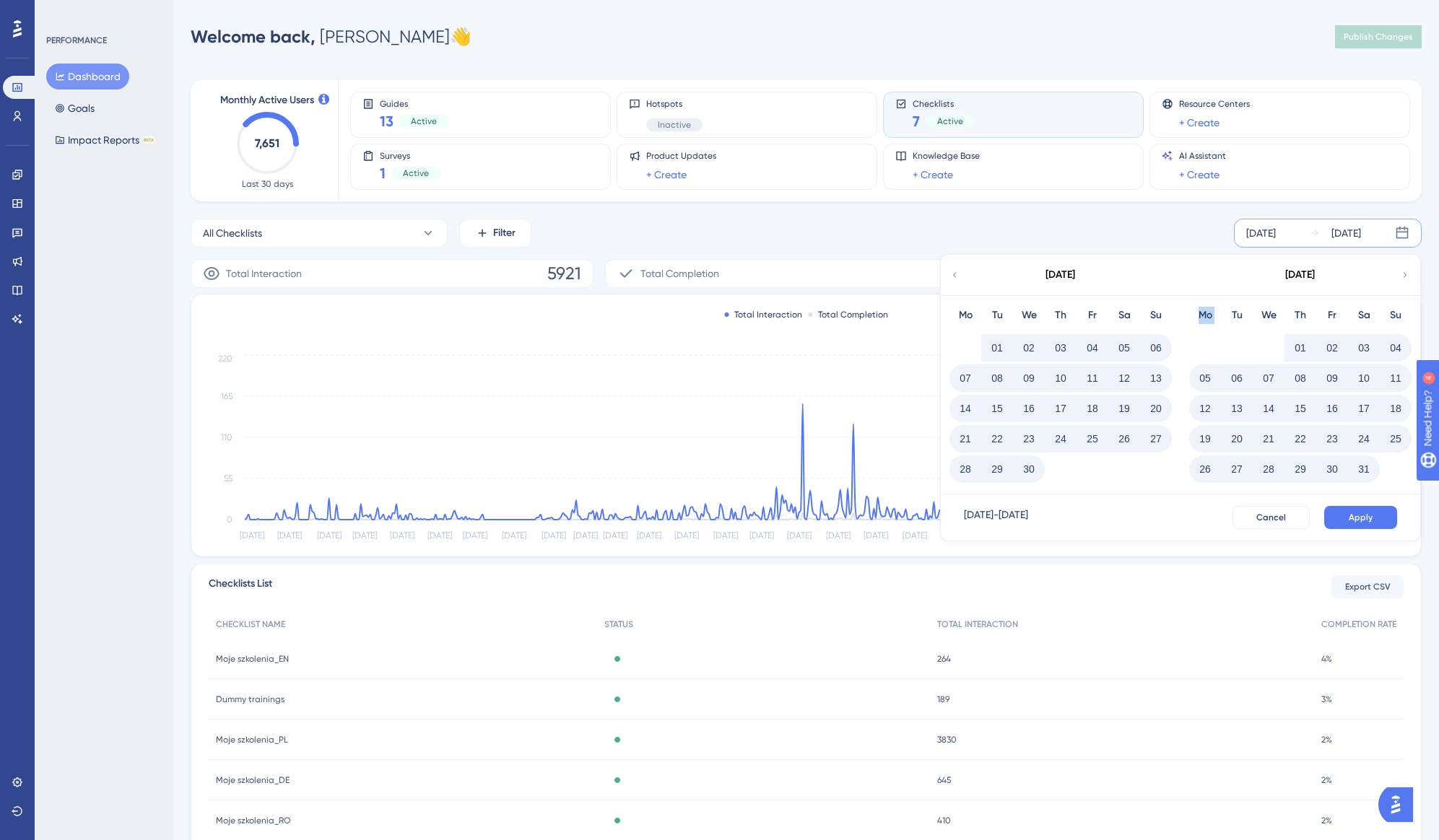
click at [1402, 274] on icon at bounding box center [1405, 275] width 10 height 13
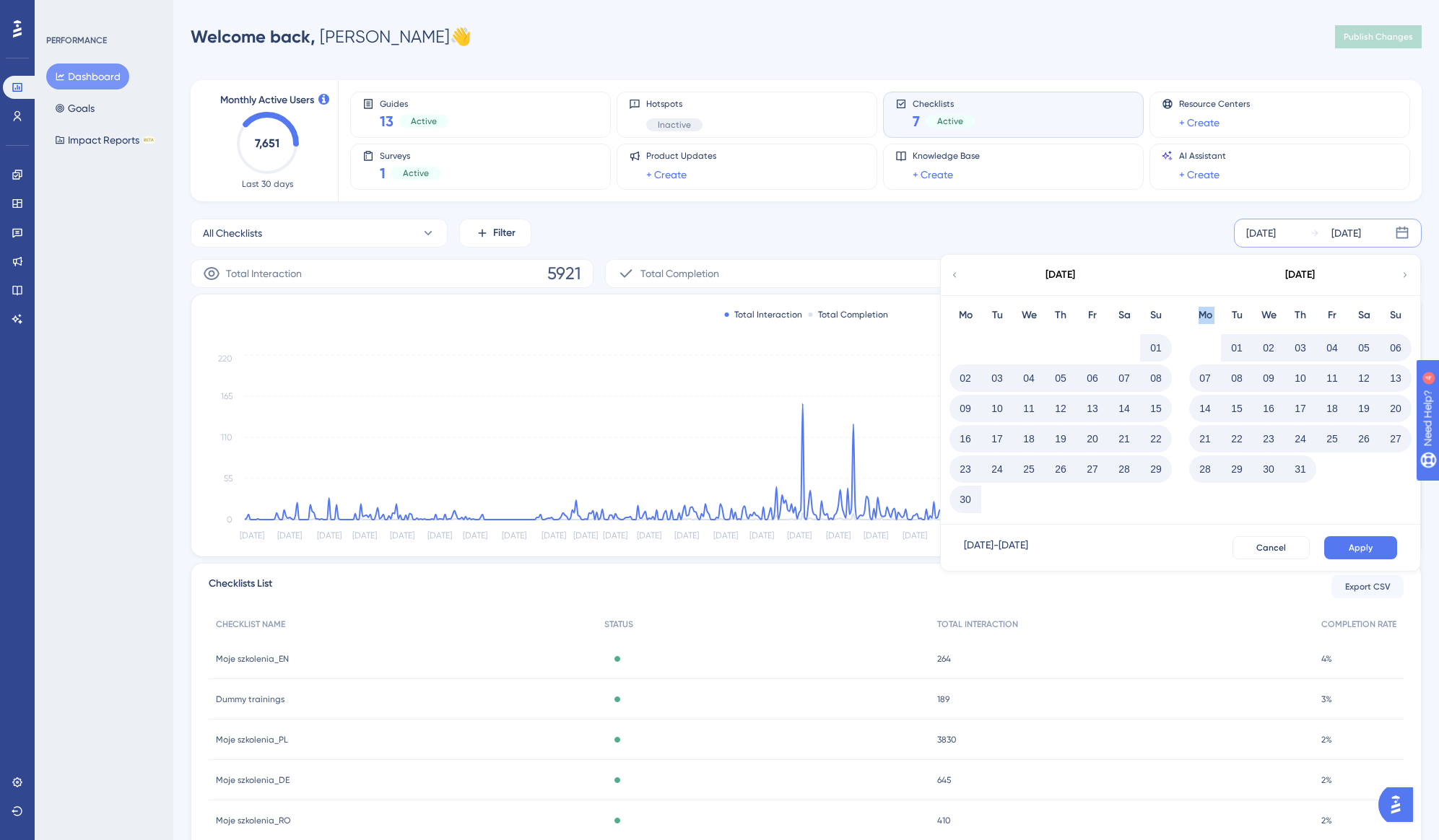
click at [1402, 274] on icon at bounding box center [1405, 275] width 10 height 13
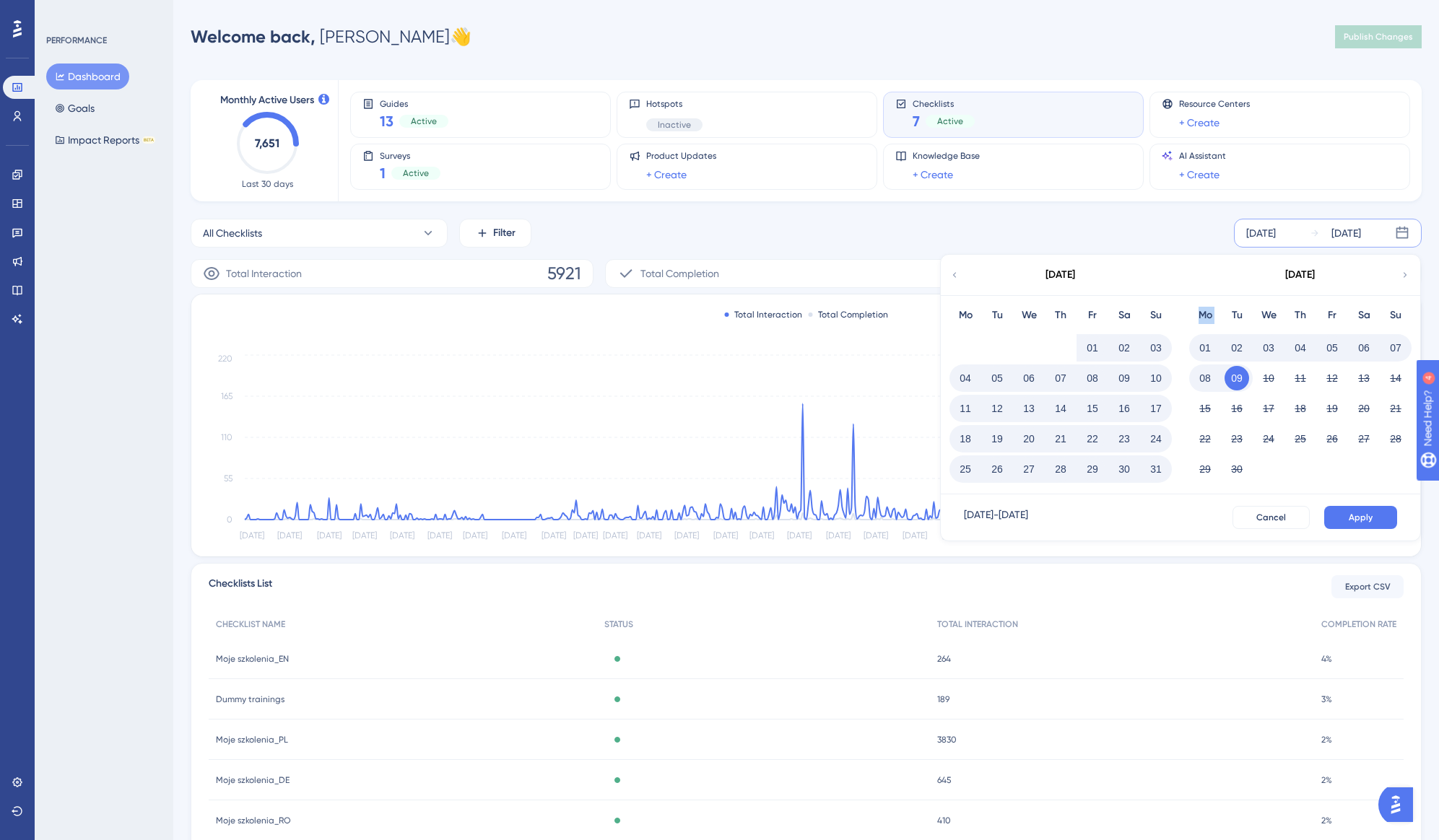
click at [1402, 274] on icon at bounding box center [1405, 275] width 10 height 13
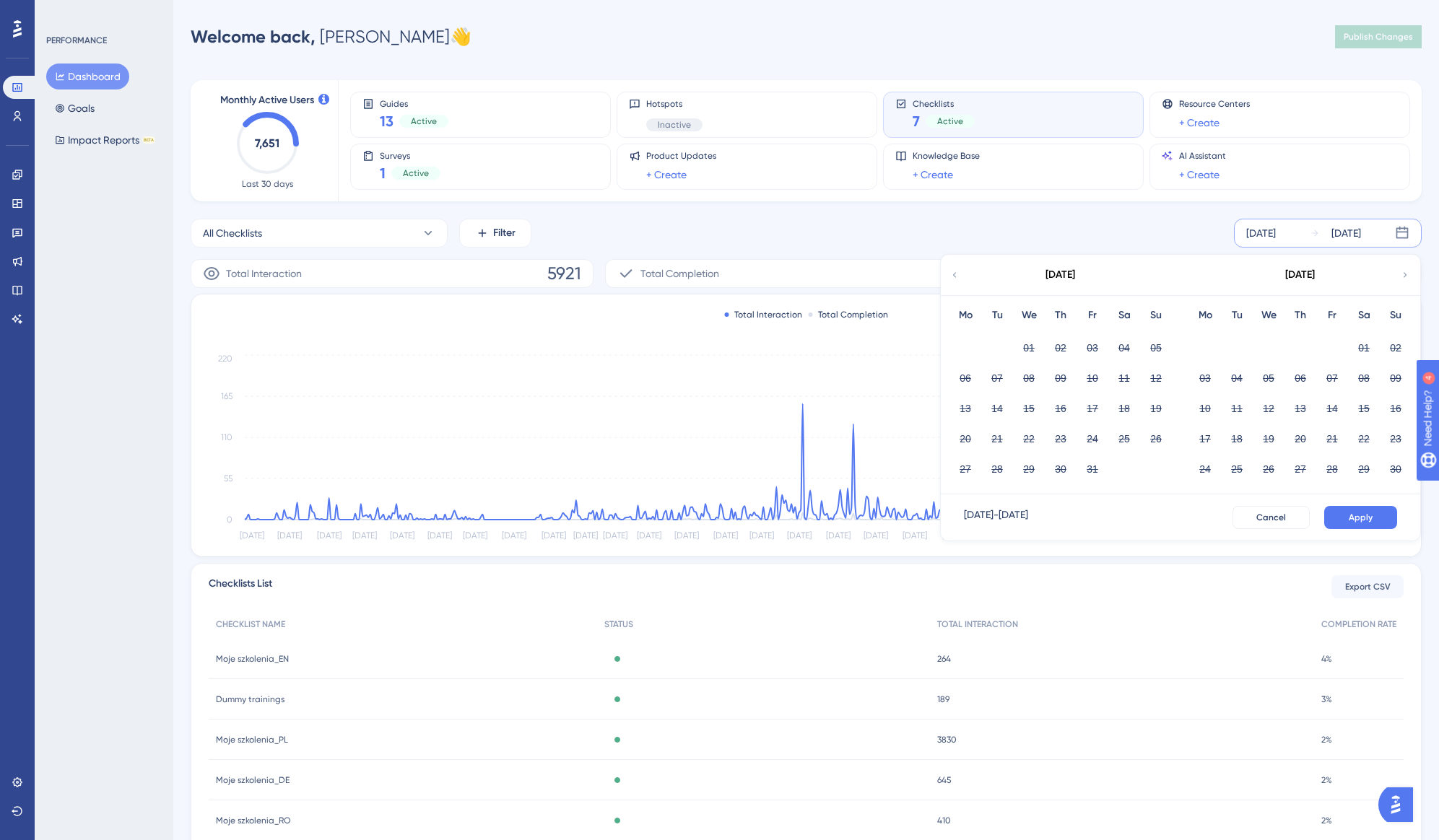
click at [950, 279] on icon at bounding box center [955, 275] width 10 height 13
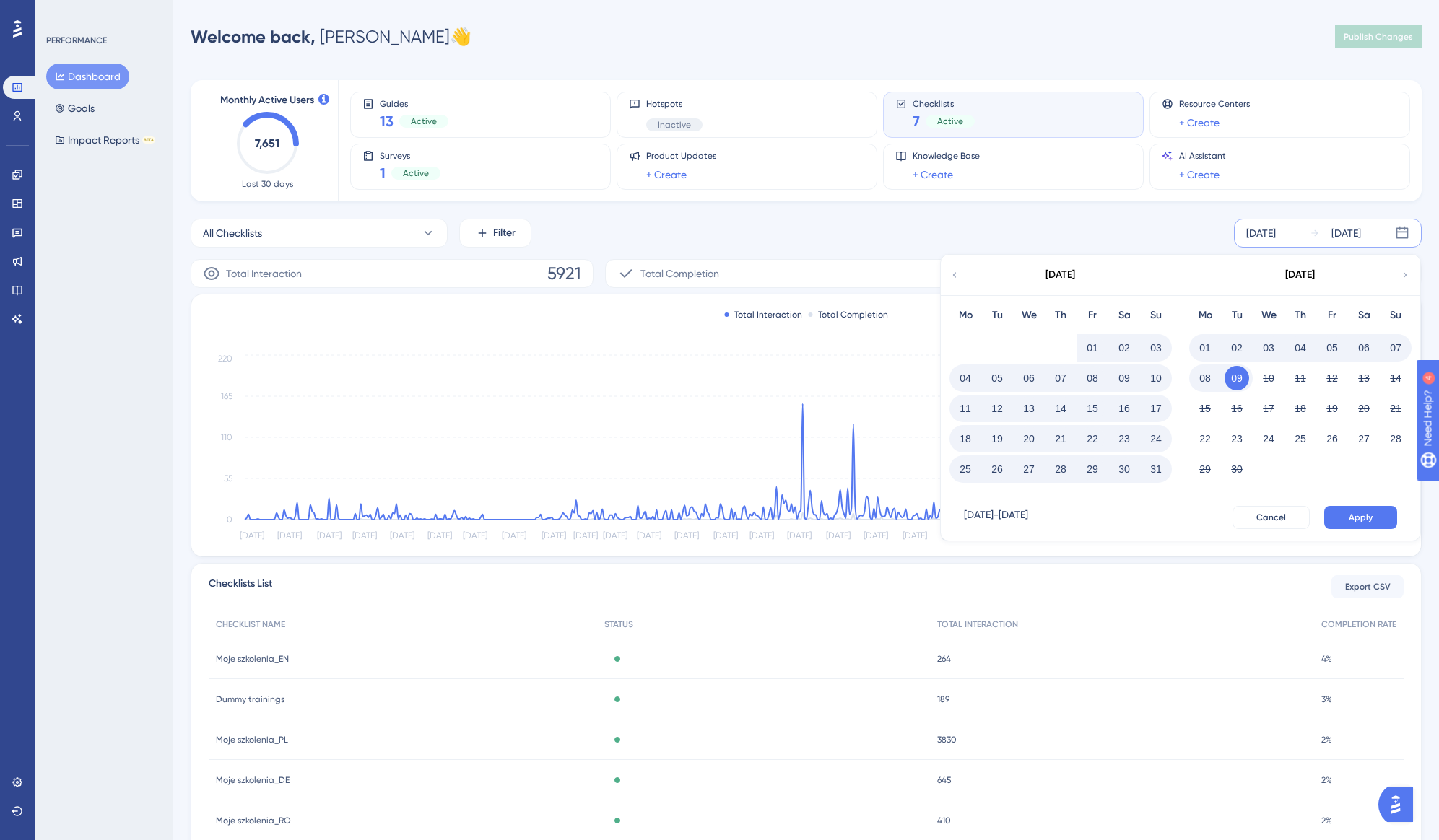
click at [1082, 346] on button "01" at bounding box center [1093, 348] width 25 height 25
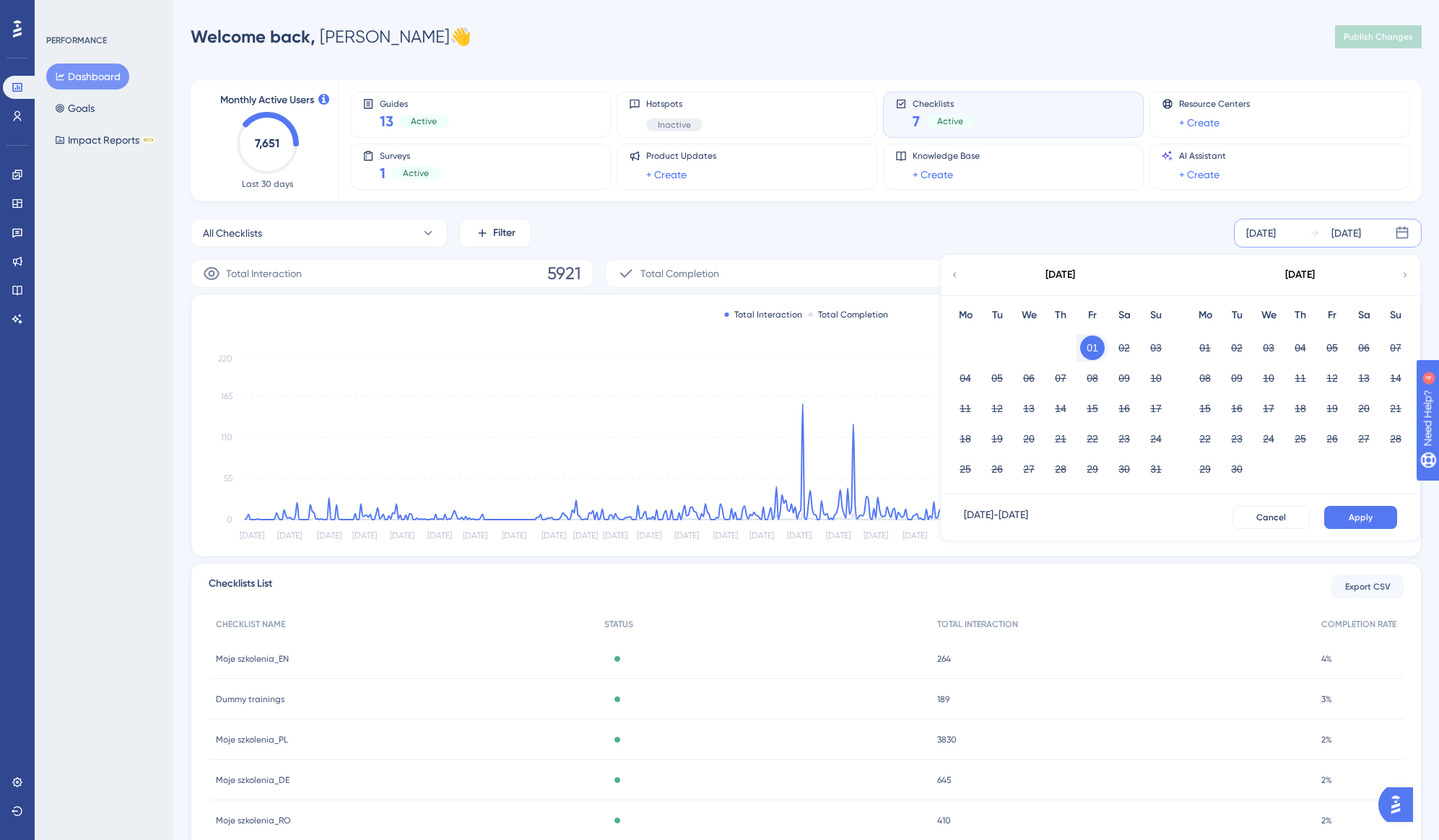
click at [1175, 221] on div "All Checklists Filter [DATE] [DATE] [DATE] Mo Tu We Th Fr Sa Su 01 02 03 04 05 …" at bounding box center [806, 233] width 1231 height 29
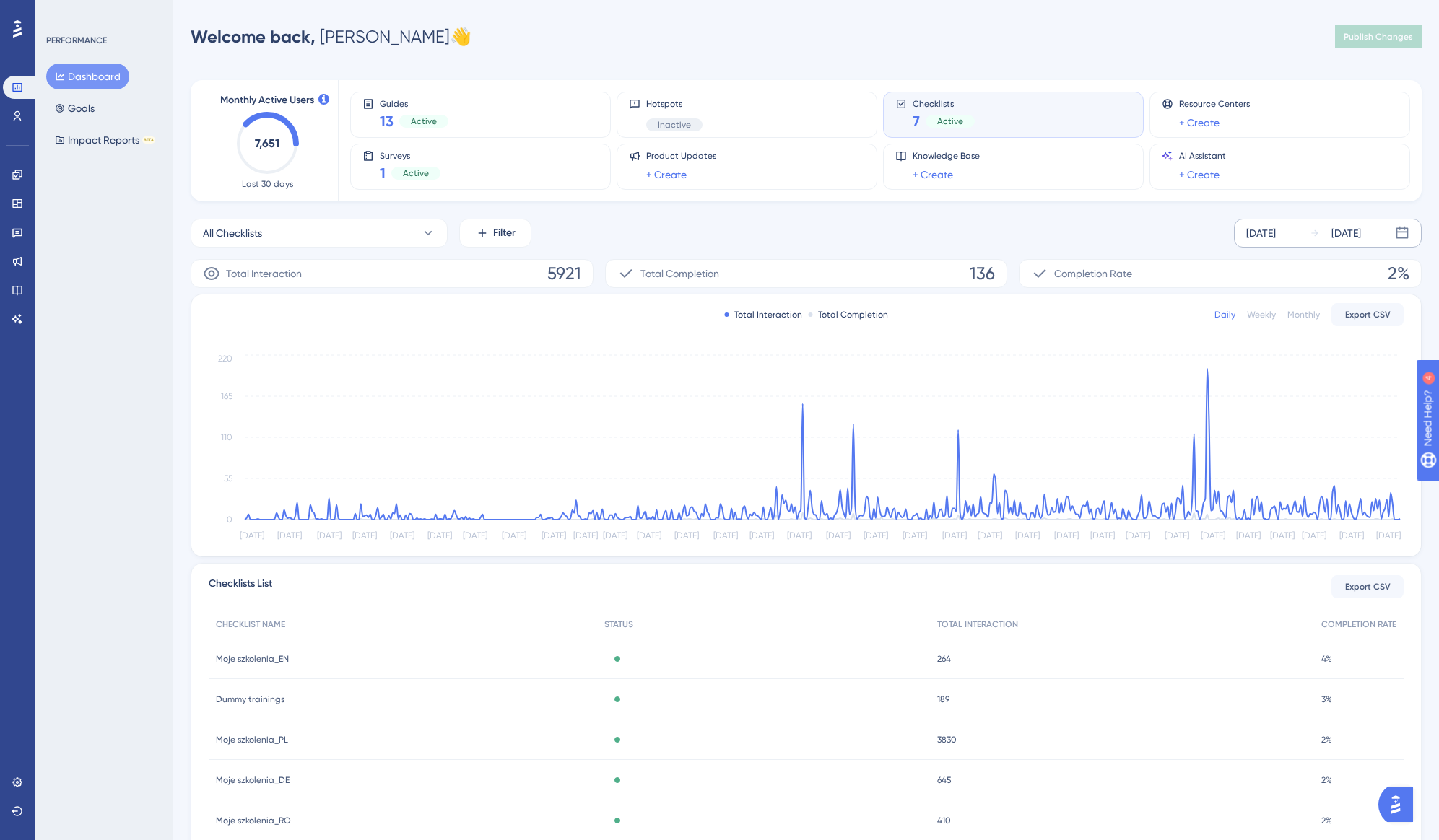
click at [1361, 235] on div "[DATE]" at bounding box center [1347, 233] width 30 height 17
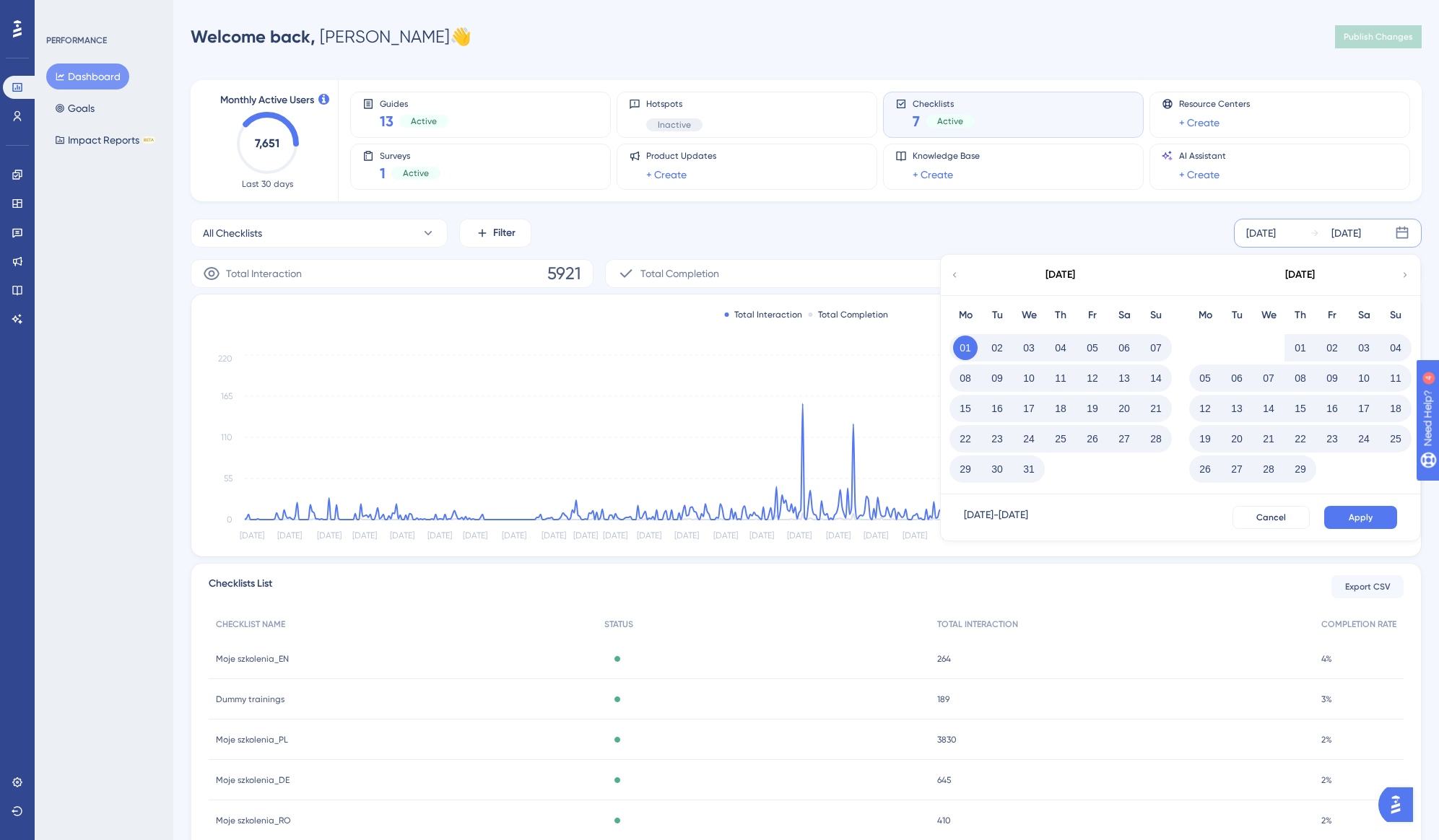
click at [1399, 273] on div "[DATE]" at bounding box center [1300, 275] width 238 height 40
click at [1402, 273] on icon at bounding box center [1405, 275] width 10 height 13
click at [1402, 272] on icon at bounding box center [1405, 275] width 10 height 13
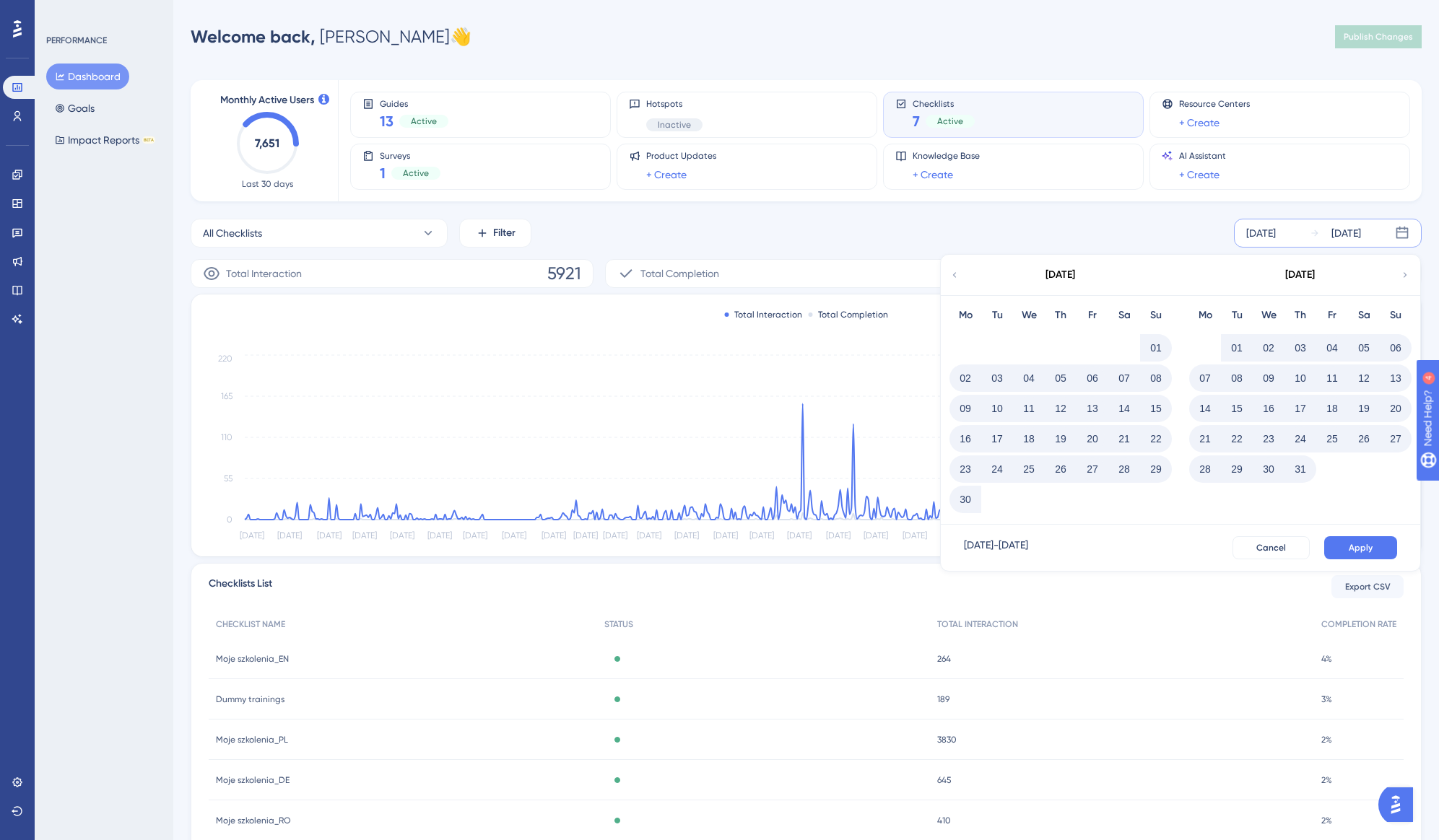
click at [958, 274] on icon at bounding box center [955, 275] width 10 height 13
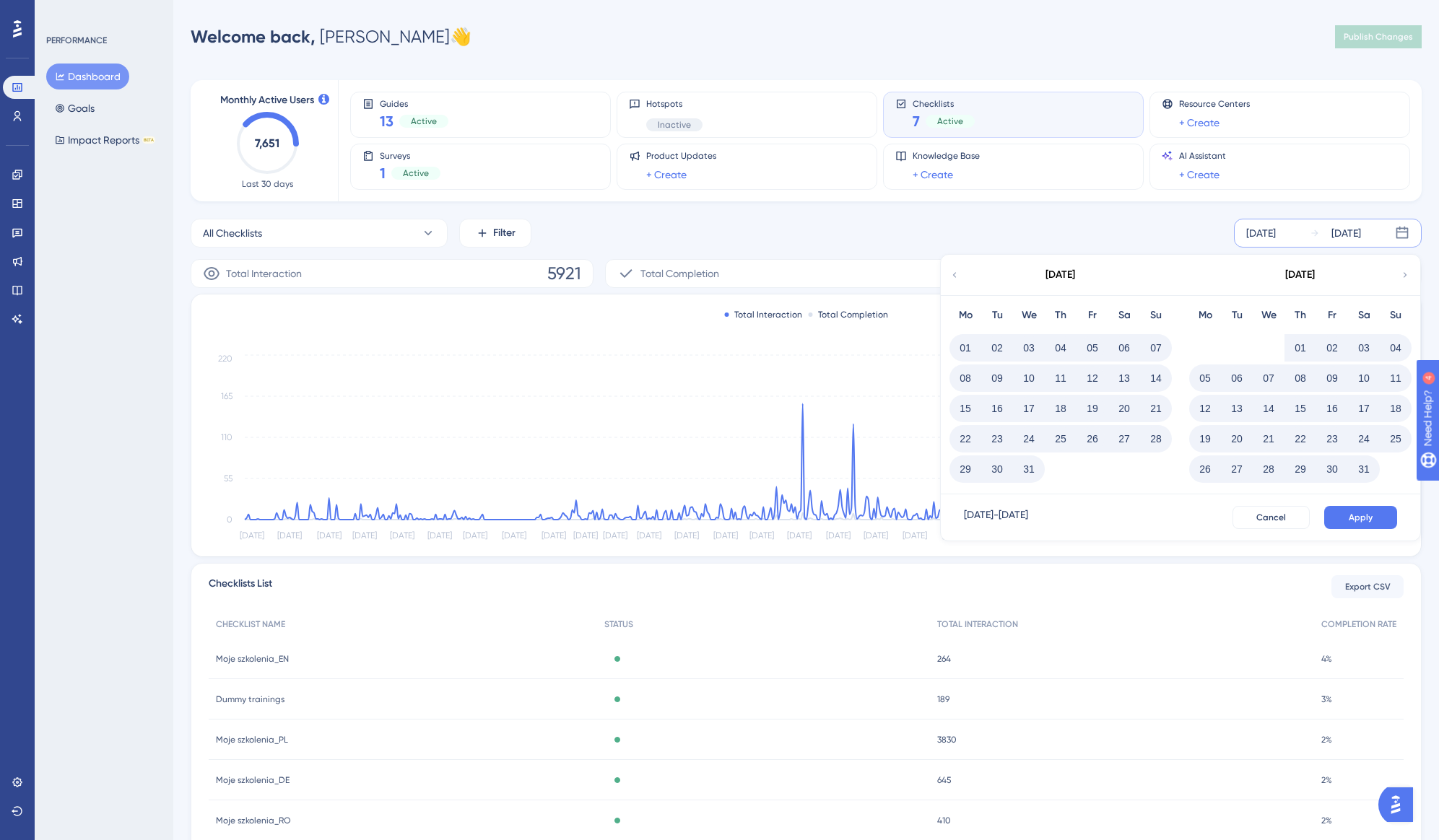
click at [1300, 343] on button "01" at bounding box center [1301, 348] width 25 height 25
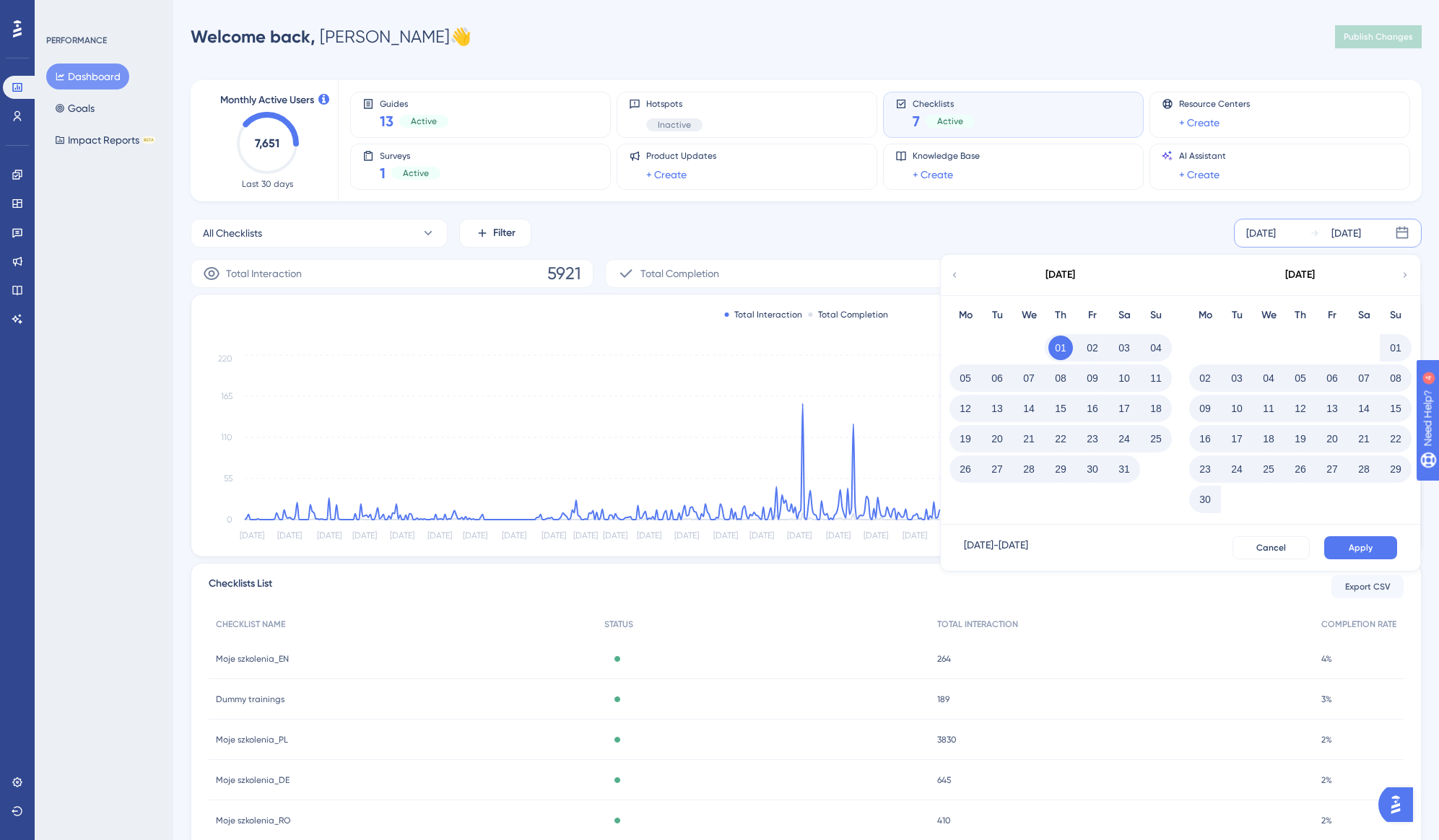
click at [1402, 272] on icon at bounding box center [1405, 275] width 10 height 13
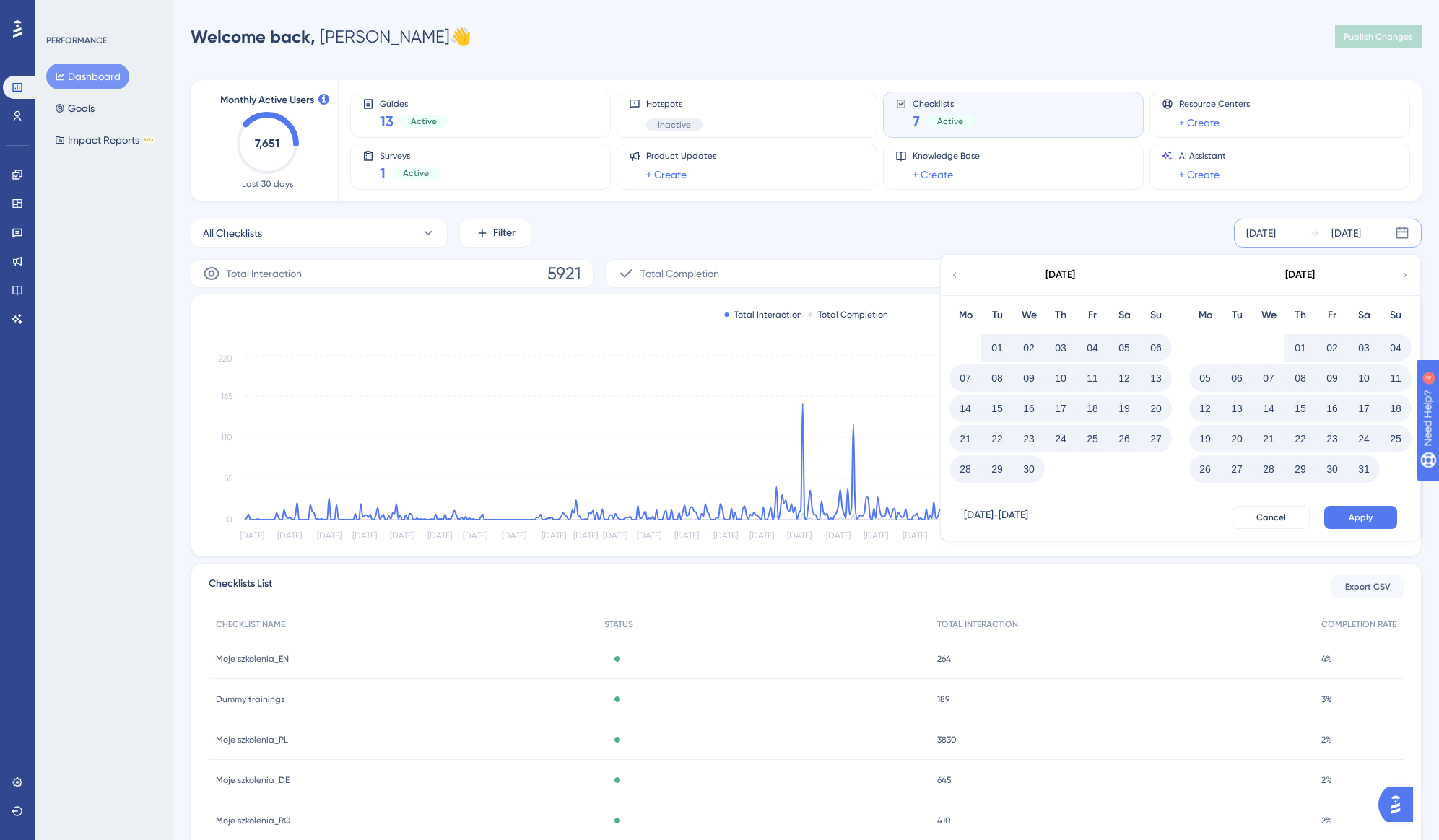
click at [1403, 272] on icon at bounding box center [1405, 275] width 10 height 13
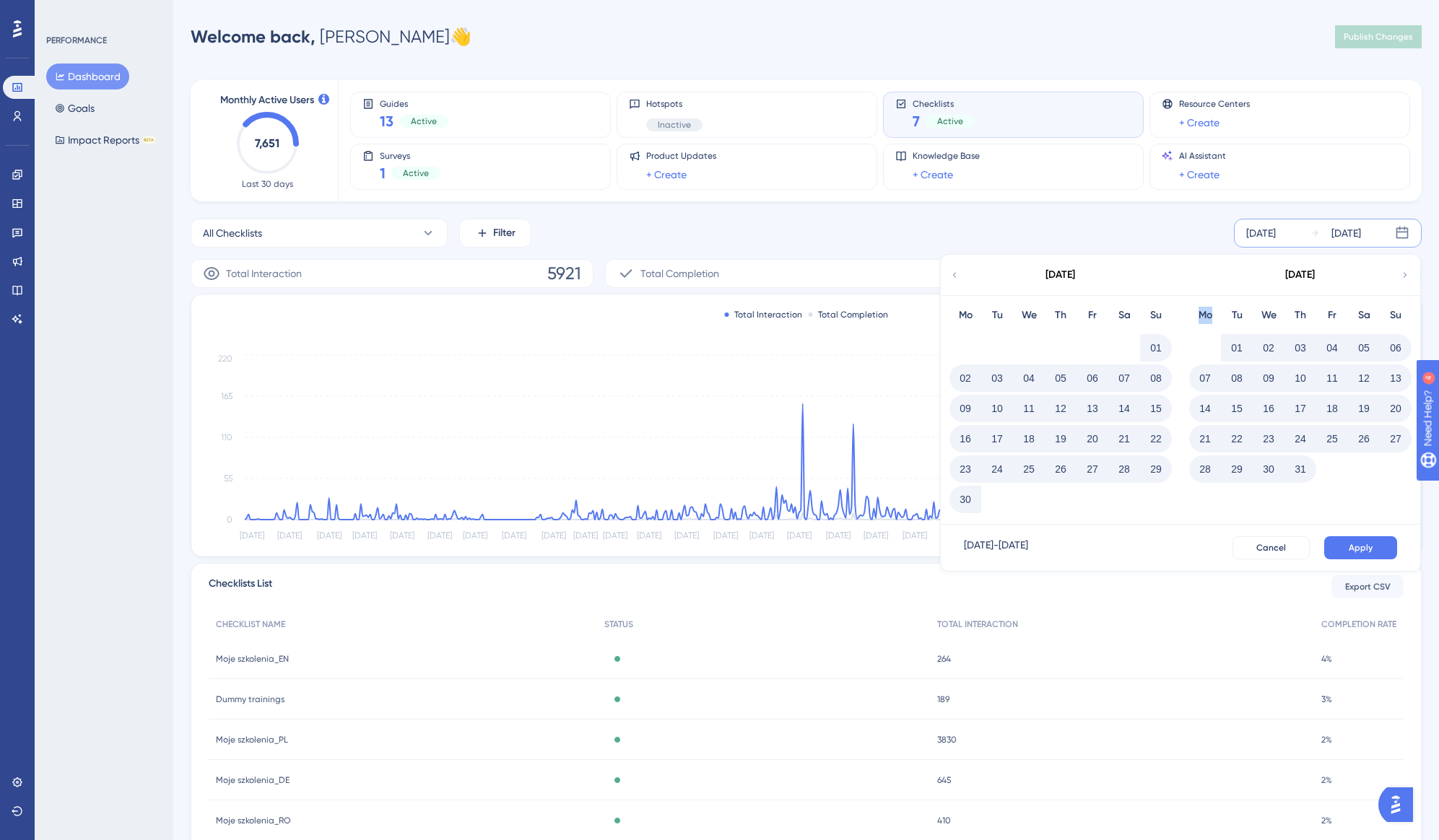
click at [1403, 272] on icon at bounding box center [1405, 275] width 10 height 13
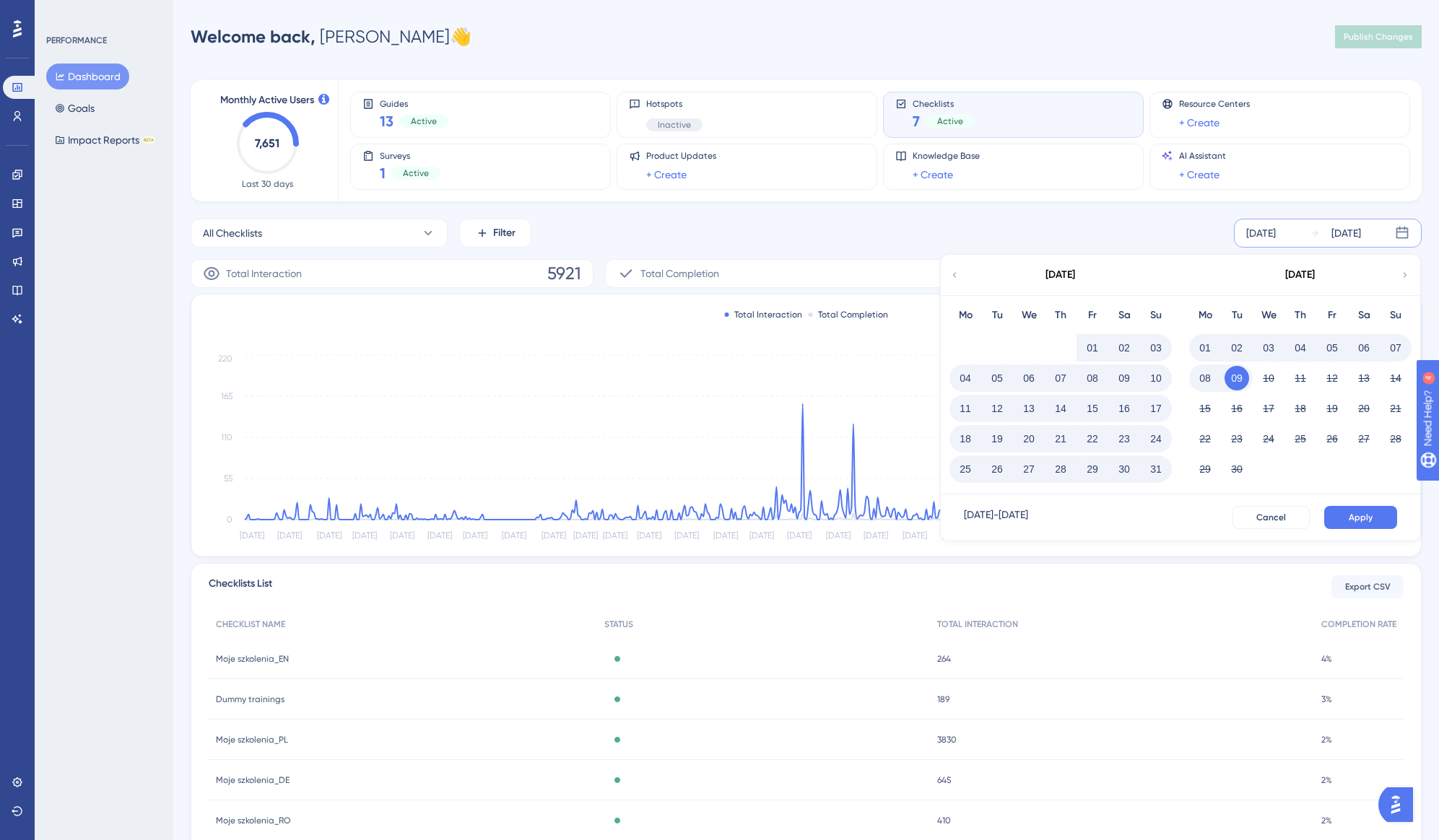
click at [957, 277] on icon at bounding box center [955, 275] width 10 height 13
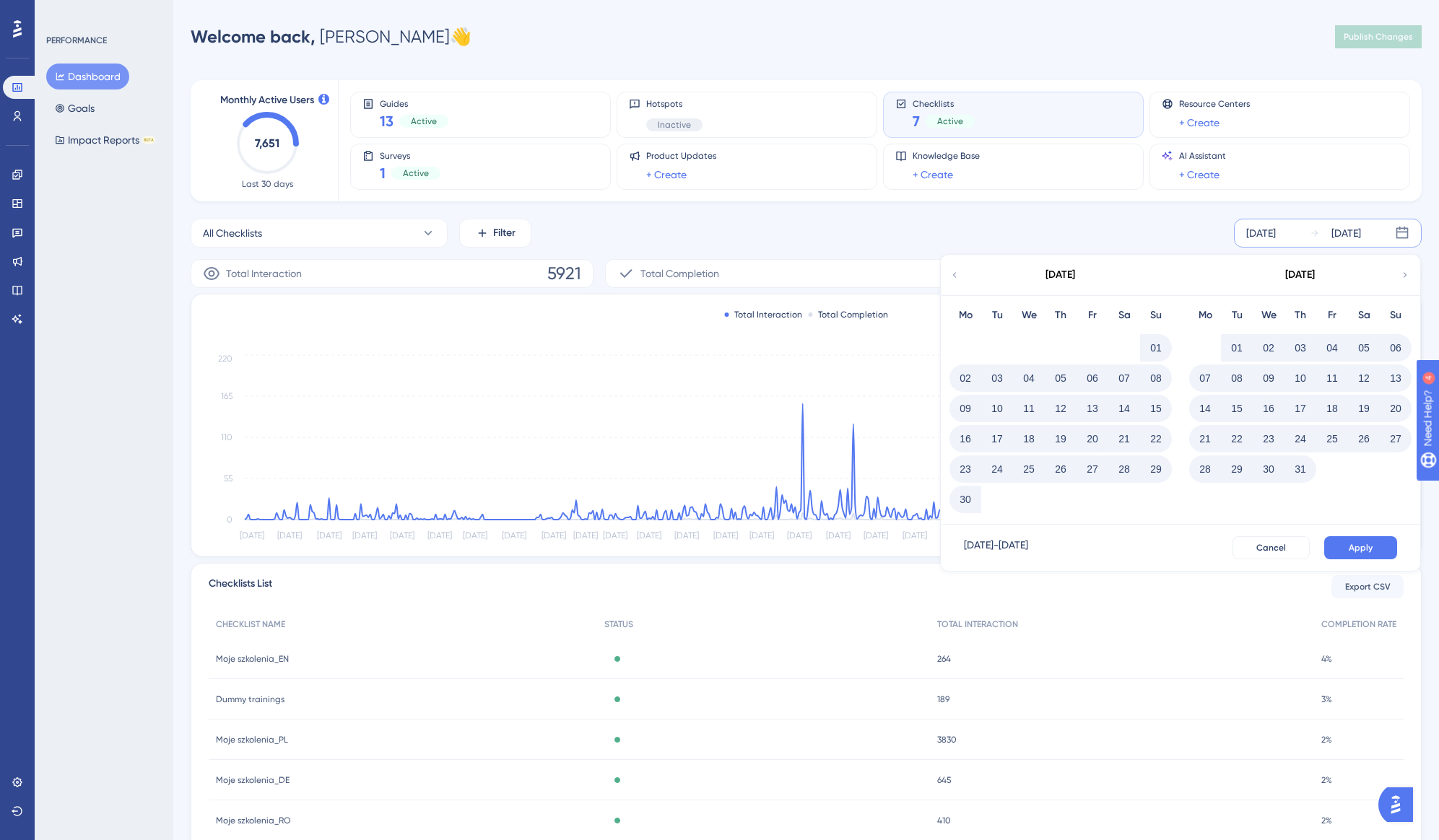
click at [1295, 473] on button "31" at bounding box center [1301, 469] width 25 height 25
click at [1354, 550] on span "Apply" at bounding box center [1361, 548] width 24 height 11
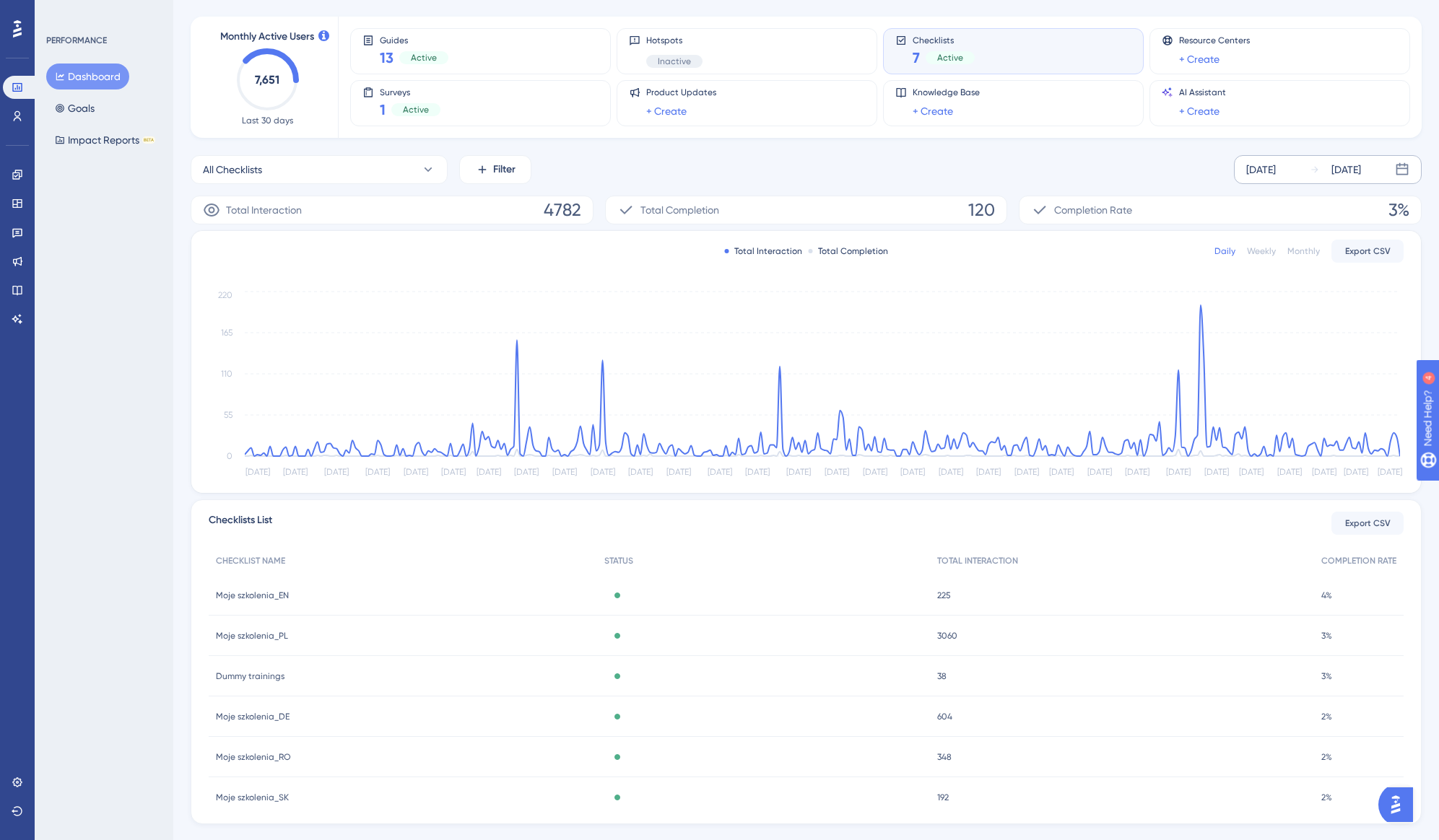
scroll to position [66, 0]
click at [431, 162] on icon at bounding box center [428, 168] width 14 height 14
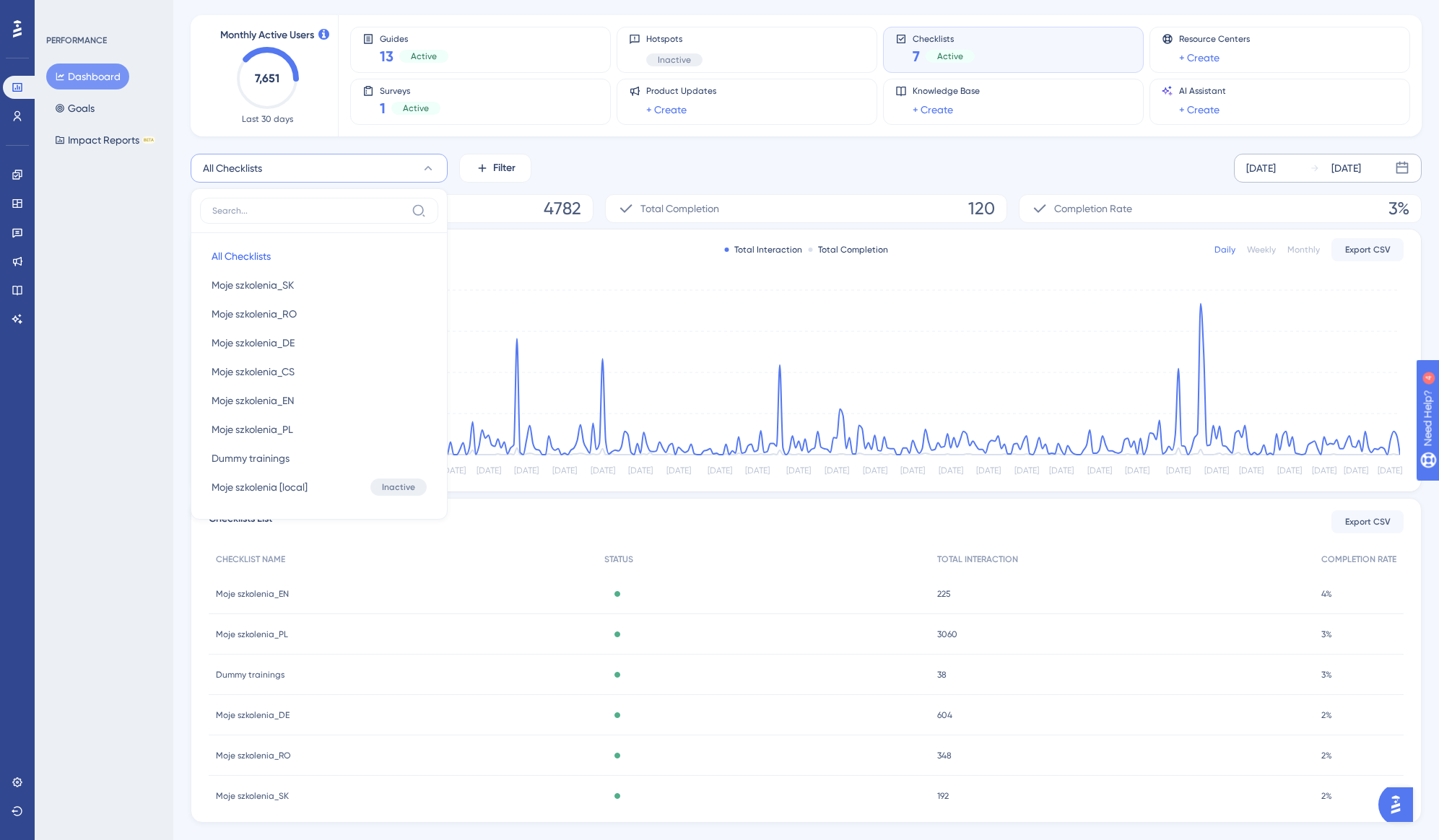
scroll to position [0, 0]
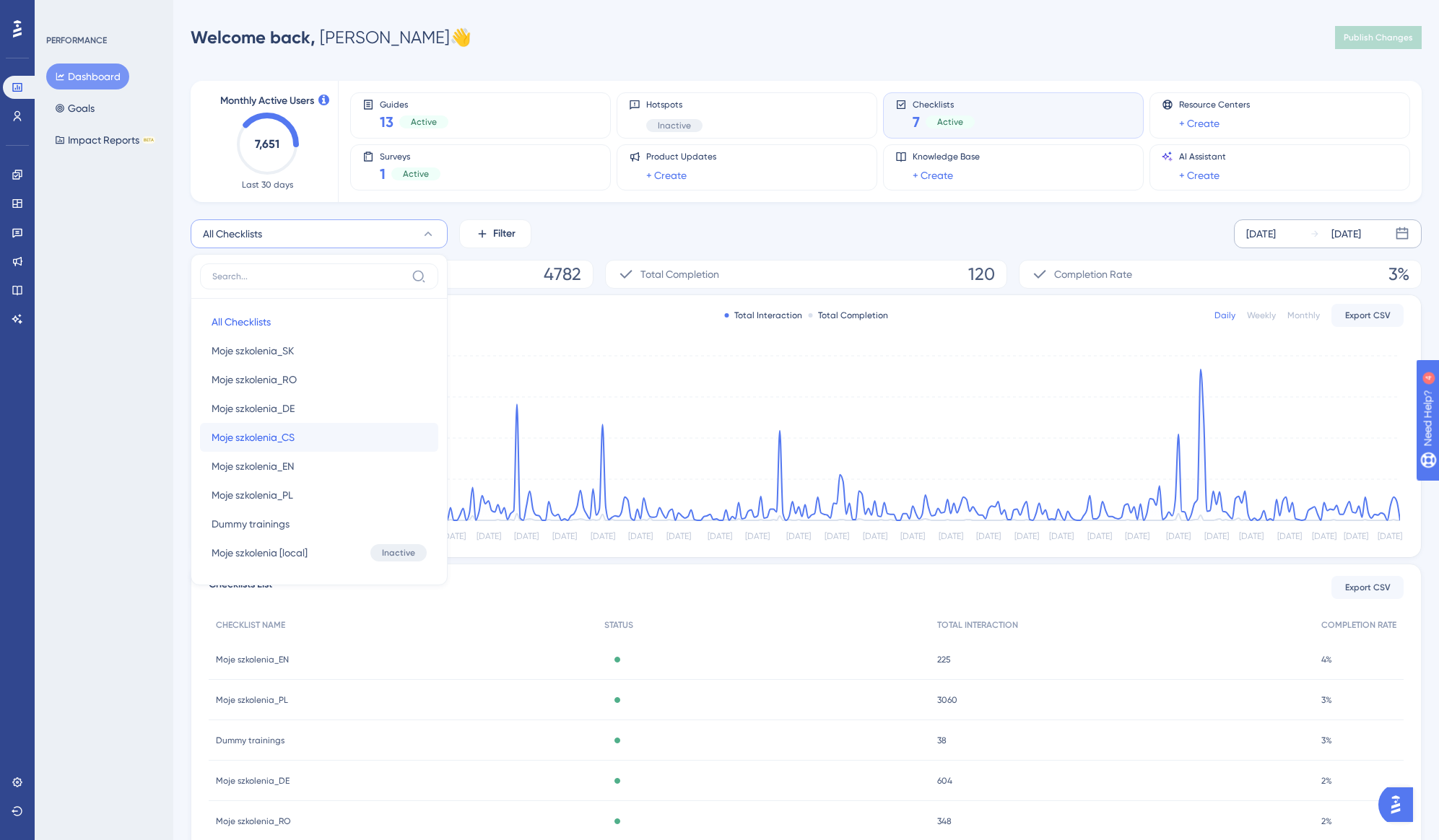
click at [278, 436] on span "Moje szkolenia_CS" at bounding box center [253, 437] width 83 height 17
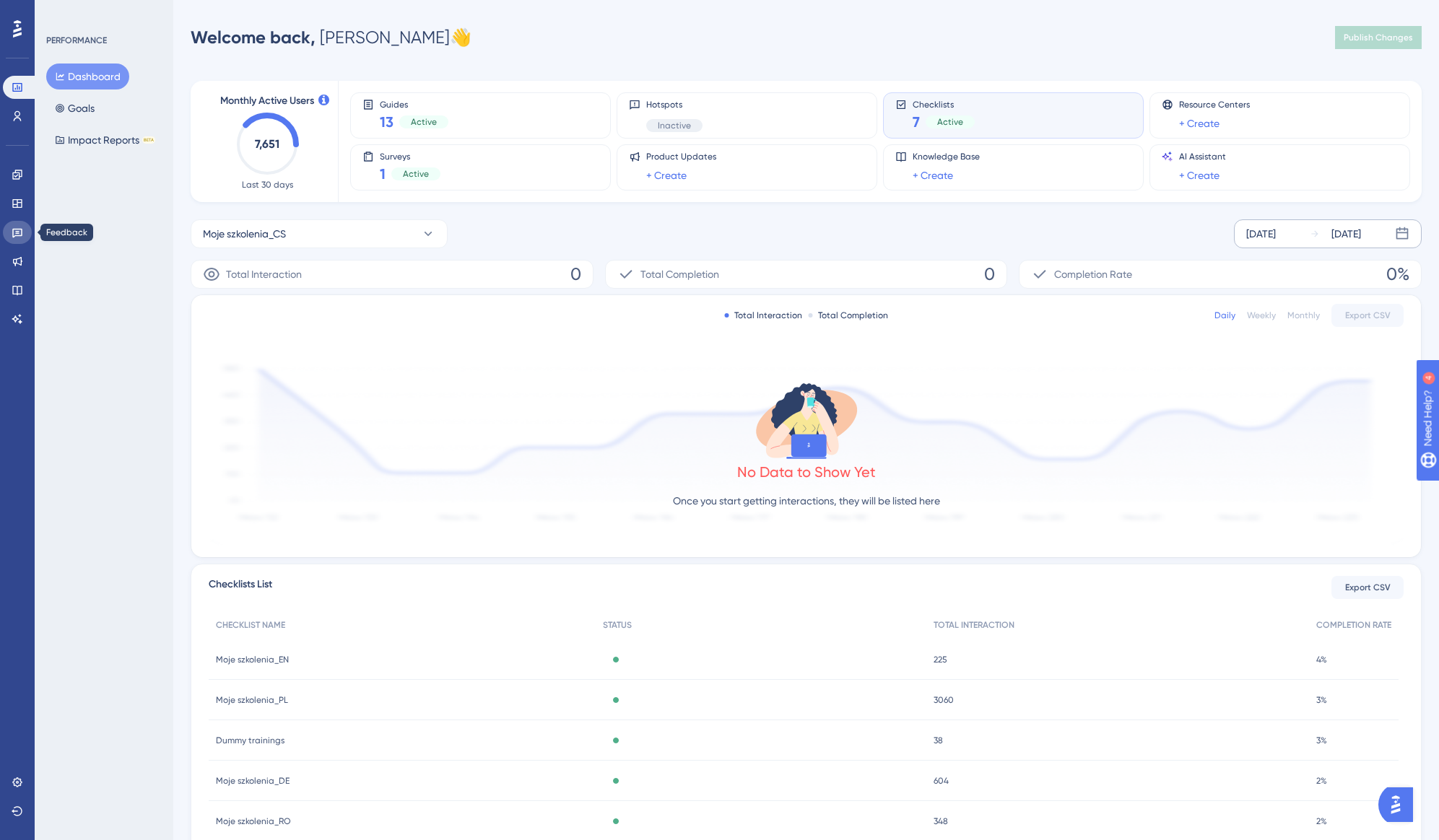
click at [22, 230] on icon at bounding box center [17, 233] width 10 height 10
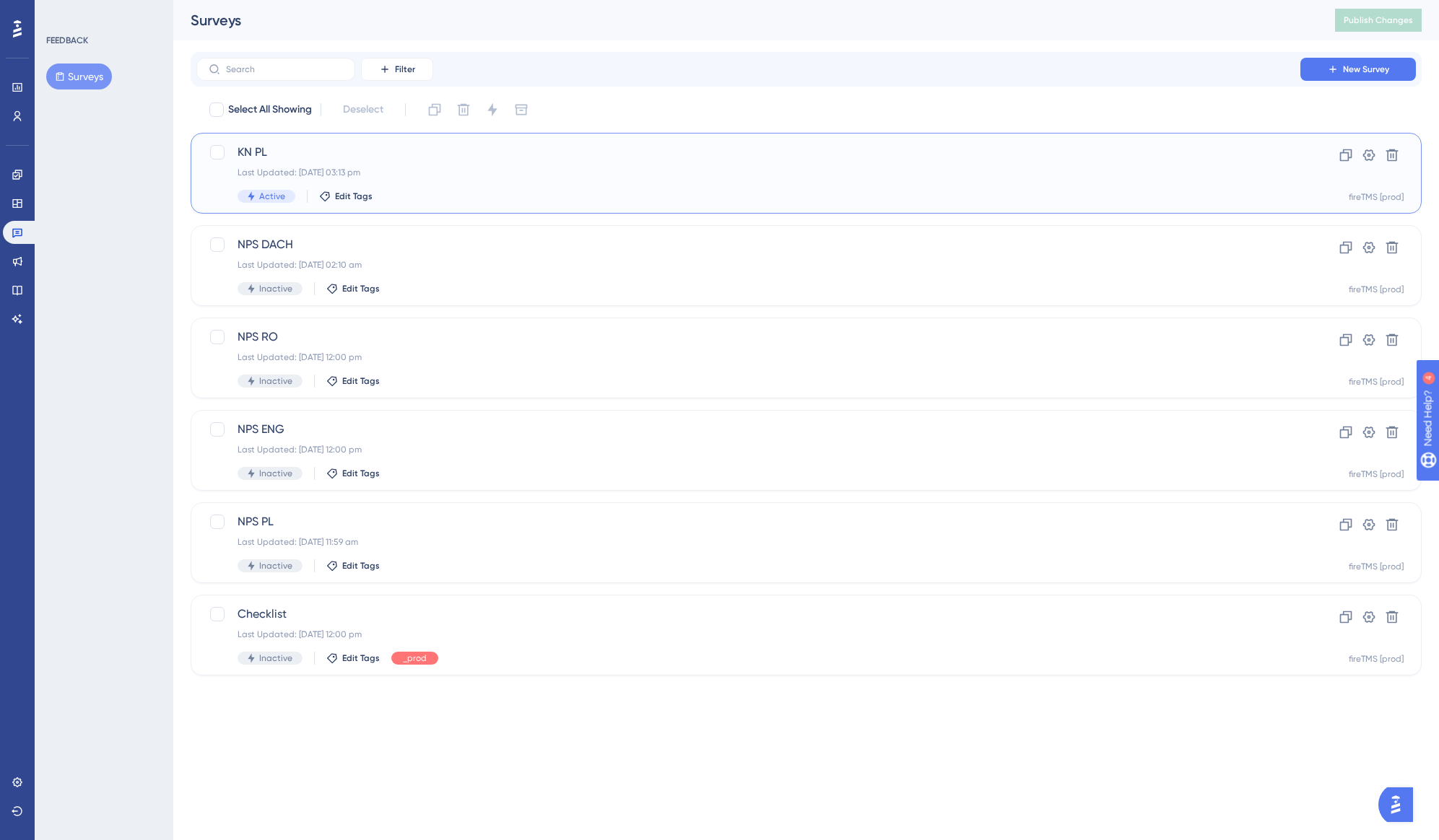
click at [531, 167] on div "Last Updated: [DATE] 03:13 pm" at bounding box center [749, 172] width 1022 height 11
